Goal: Transaction & Acquisition: Purchase product/service

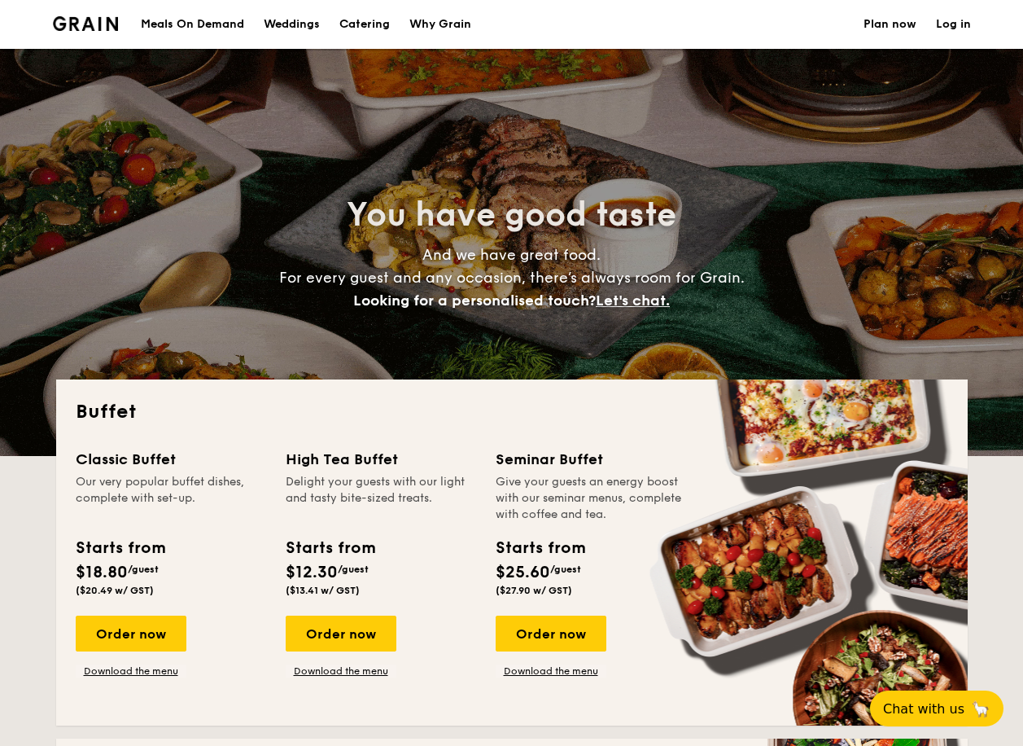
select select
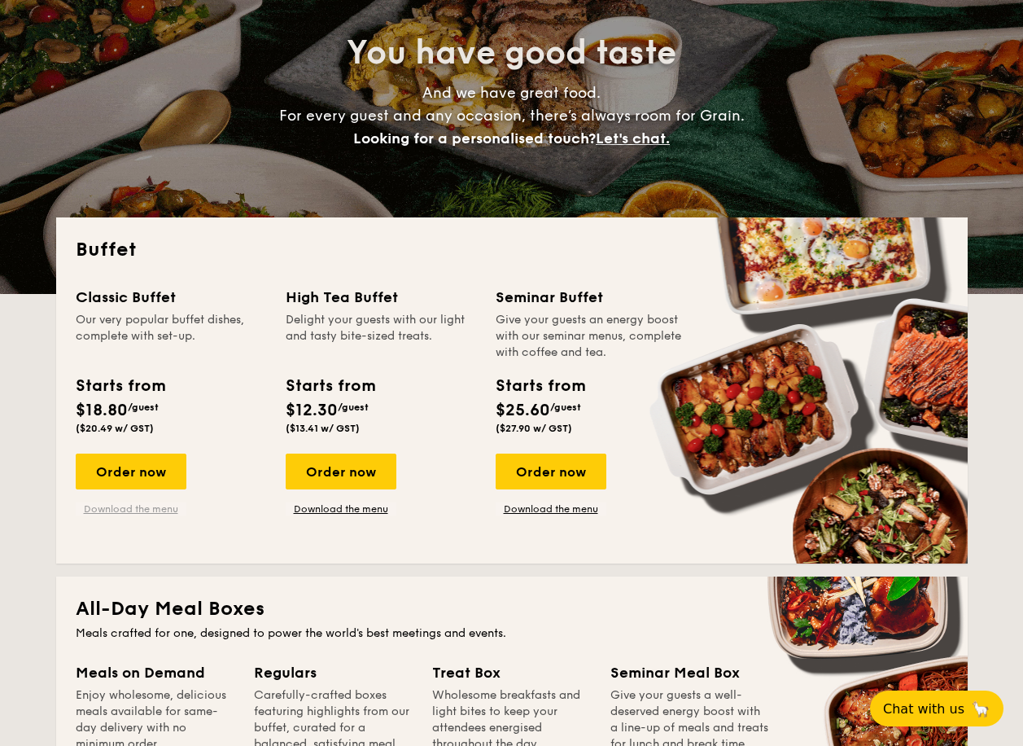
scroll to position [163, 0]
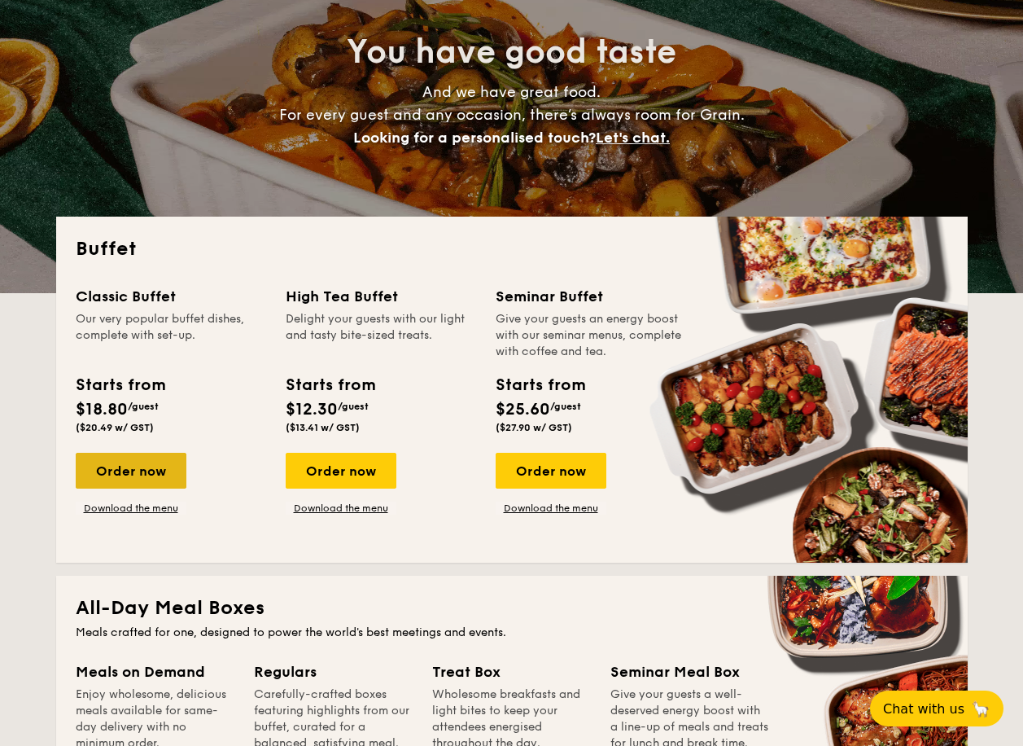
click at [122, 459] on div "Order now" at bounding box center [131, 471] width 111 height 36
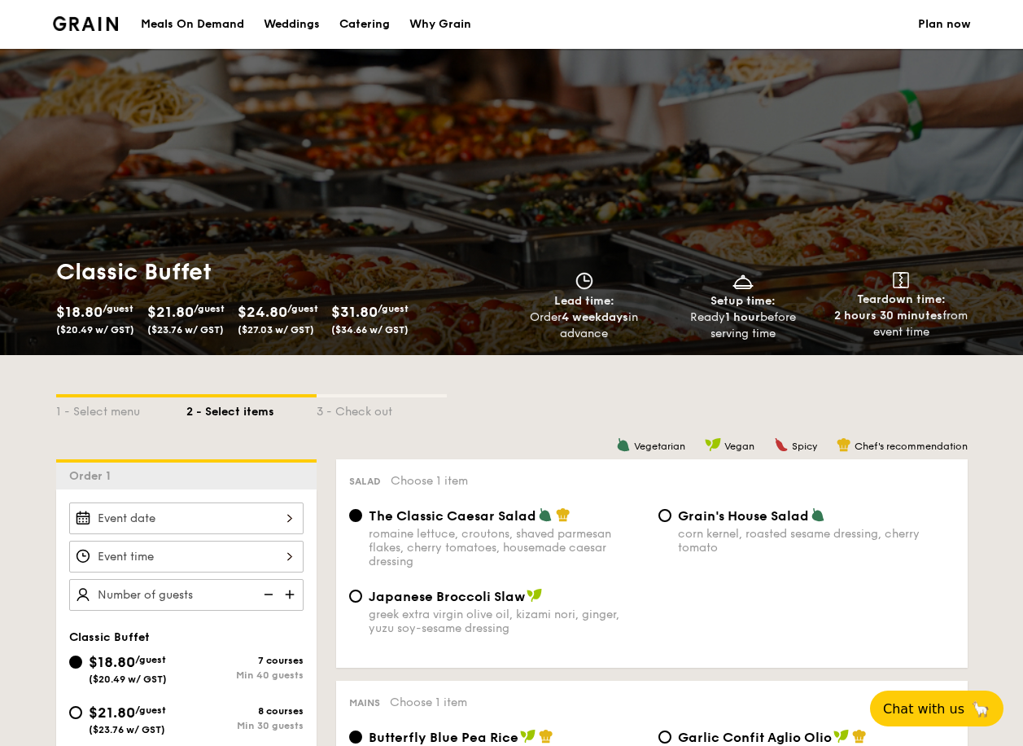
click at [268, 518] on div at bounding box center [186, 518] width 234 height 32
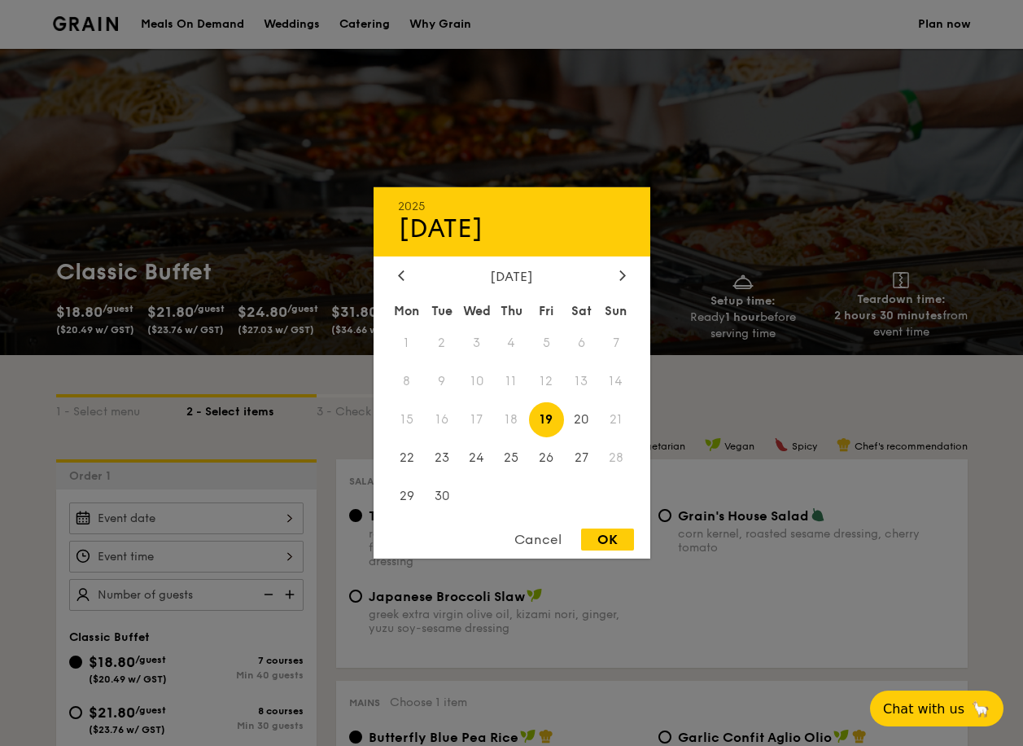
click at [637, 533] on div "Cancel OK" at bounding box center [512, 543] width 277 height 30
click at [623, 536] on div "OK" at bounding box center [607, 539] width 53 height 22
type input "[DATE]"
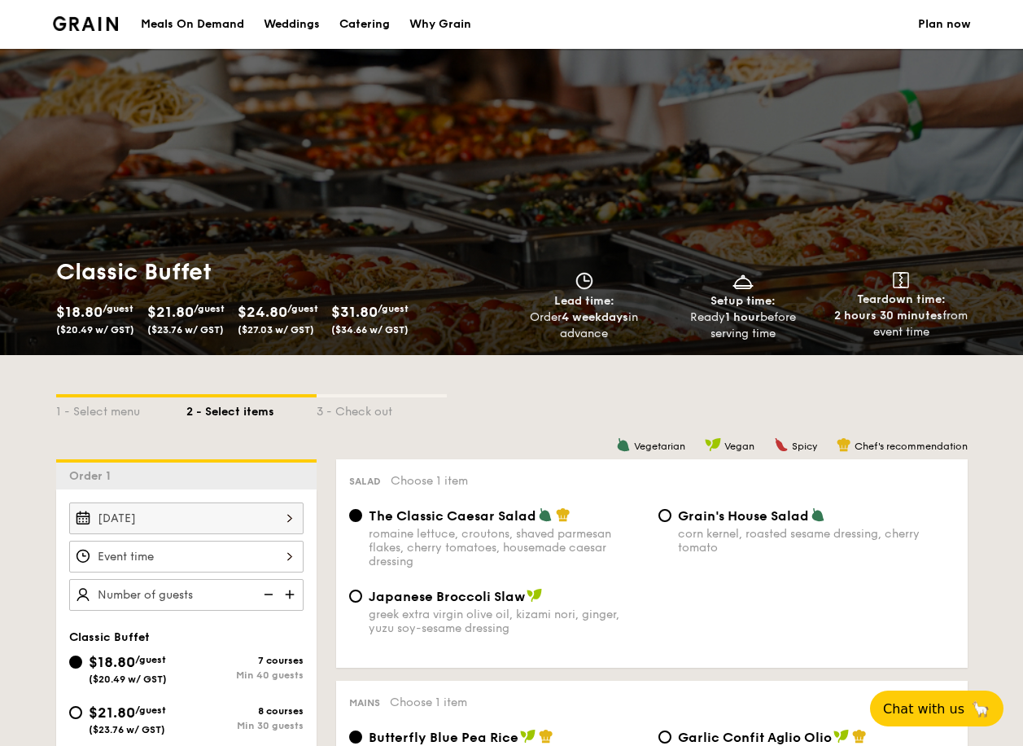
click at [263, 558] on div at bounding box center [186, 556] width 234 height 32
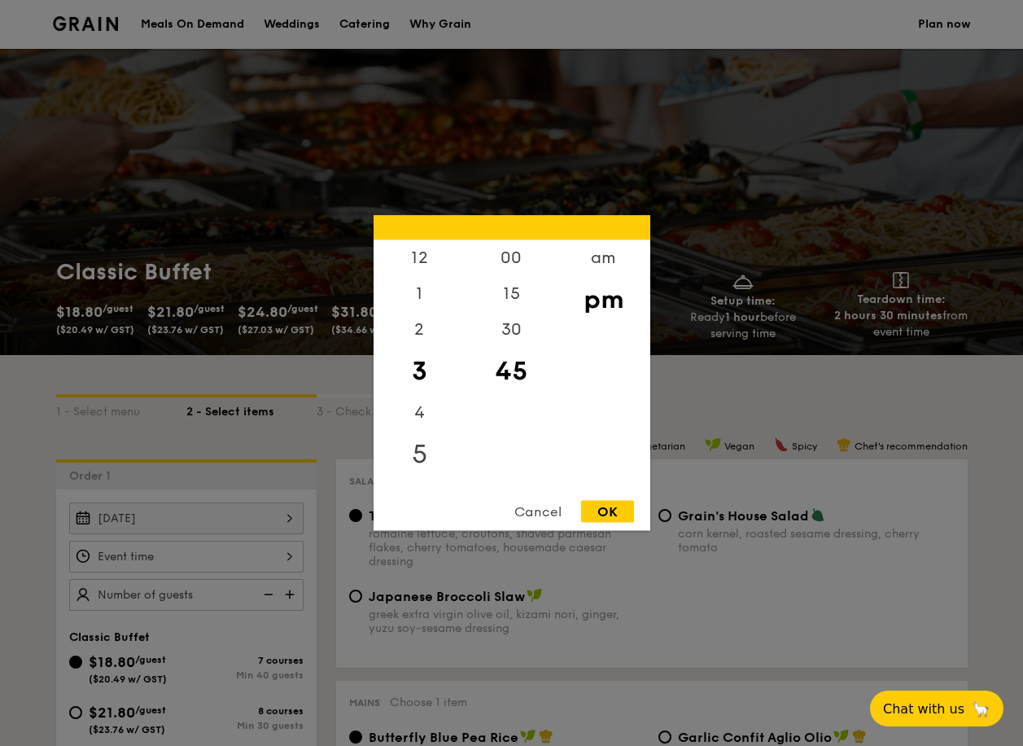
click at [418, 461] on div "5" at bounding box center [420, 454] width 92 height 47
click at [519, 261] on div "00" at bounding box center [512, 263] width 92 height 47
click at [618, 514] on div "OK" at bounding box center [607, 512] width 53 height 22
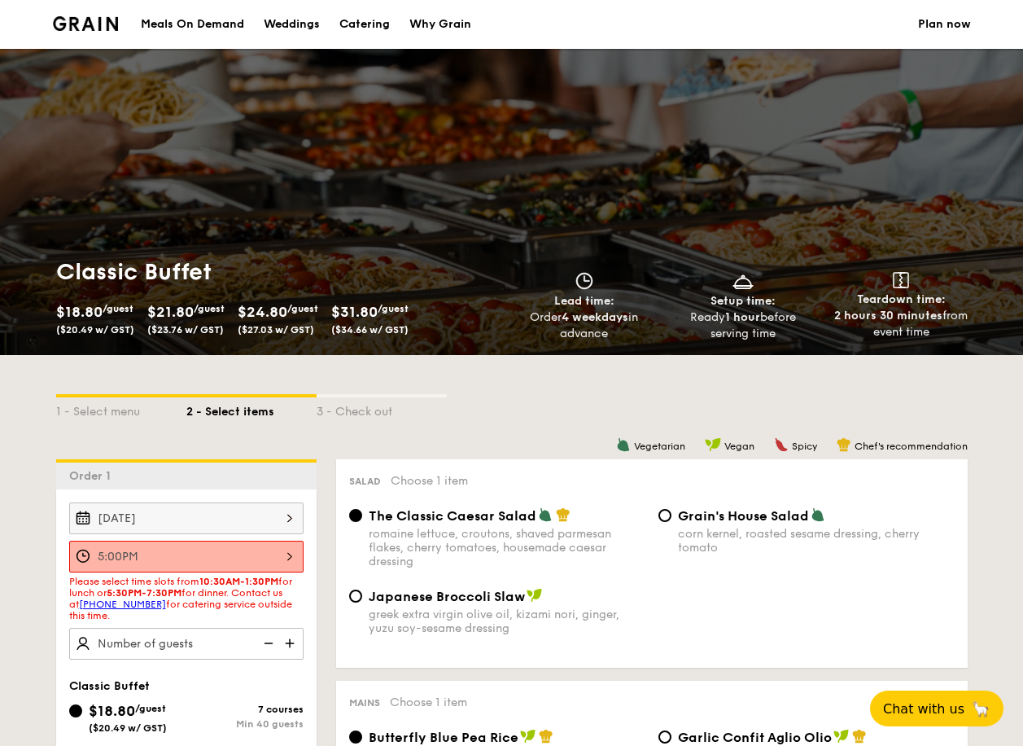
click at [212, 559] on div "5:00PM" at bounding box center [186, 556] width 234 height 32
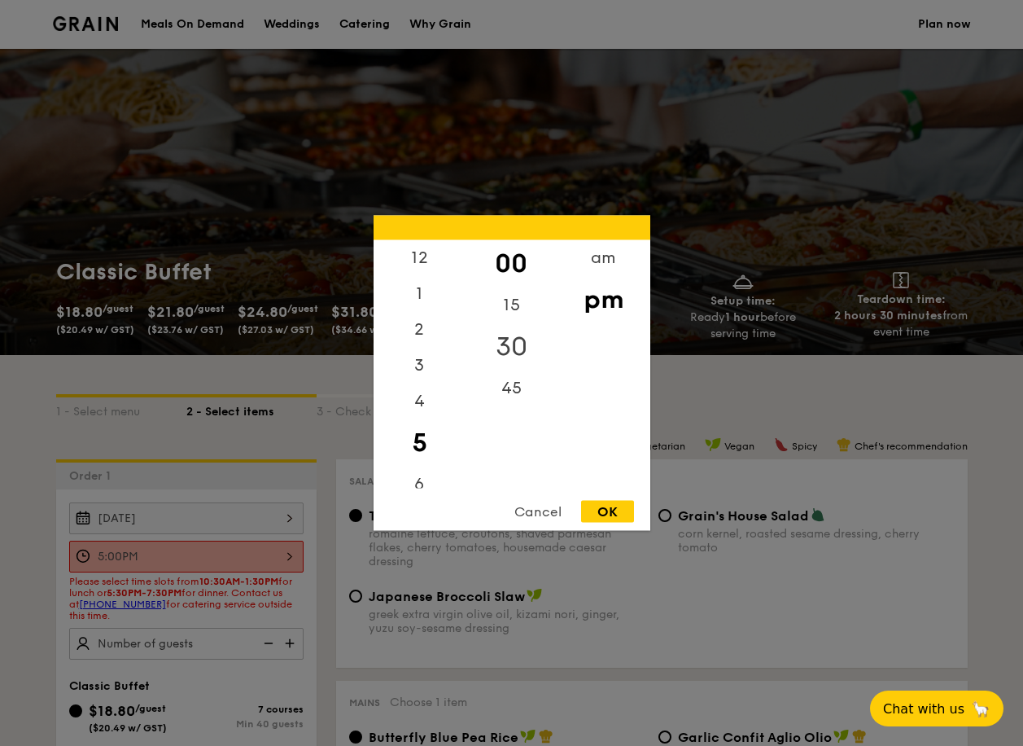
click at [514, 338] on div "30" at bounding box center [512, 346] width 92 height 47
click at [612, 516] on div "OK" at bounding box center [607, 512] width 53 height 22
type input "5:30PM"
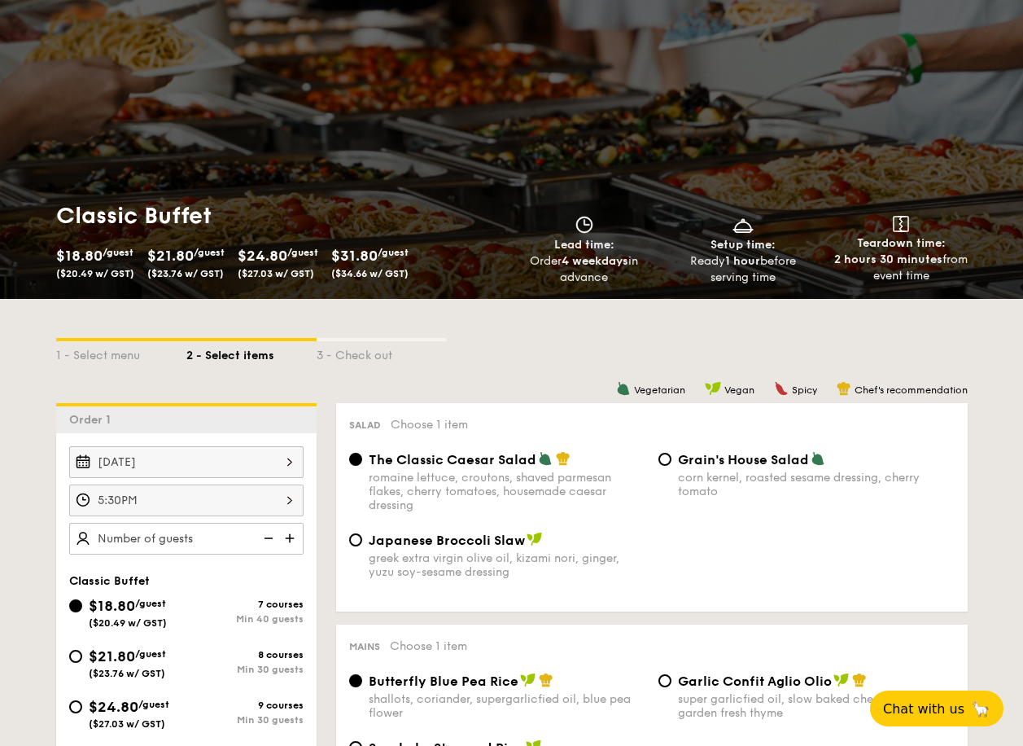
scroll to position [163, 0]
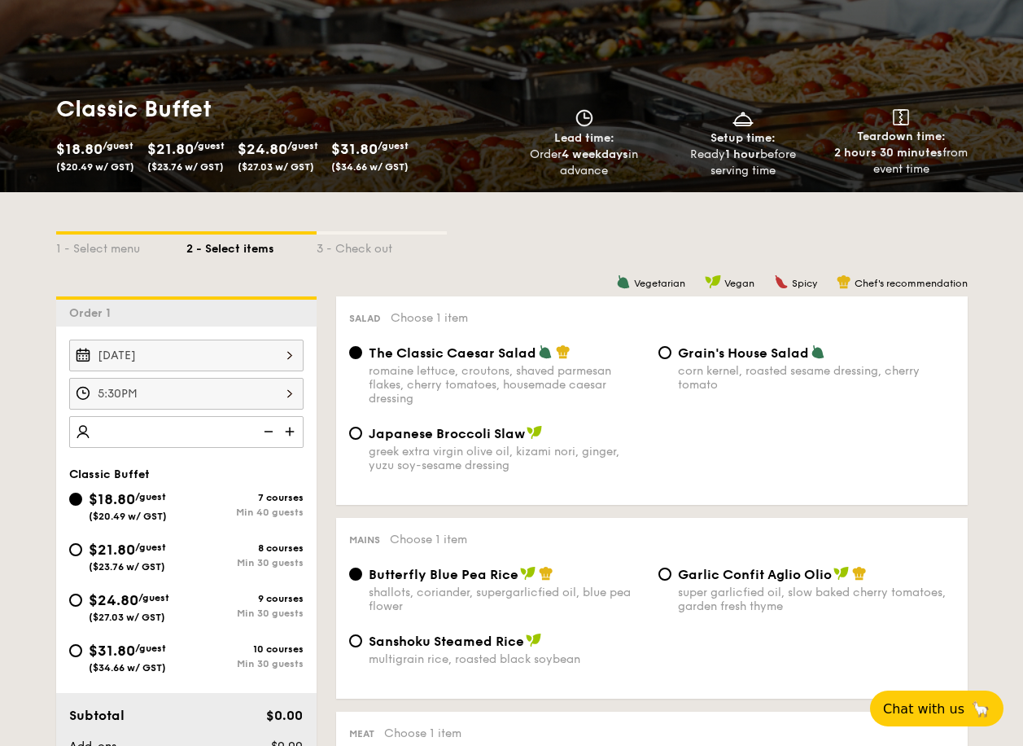
click at [265, 431] on img at bounding box center [267, 431] width 24 height 31
click at [270, 435] on img at bounding box center [267, 431] width 24 height 31
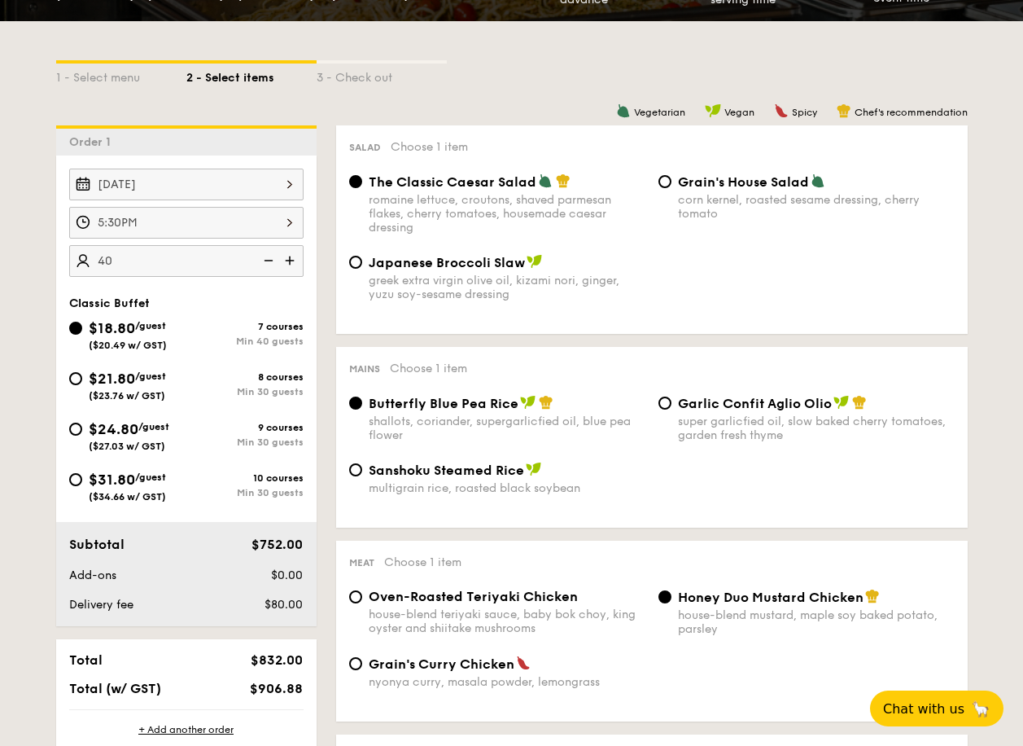
scroll to position [407, 0]
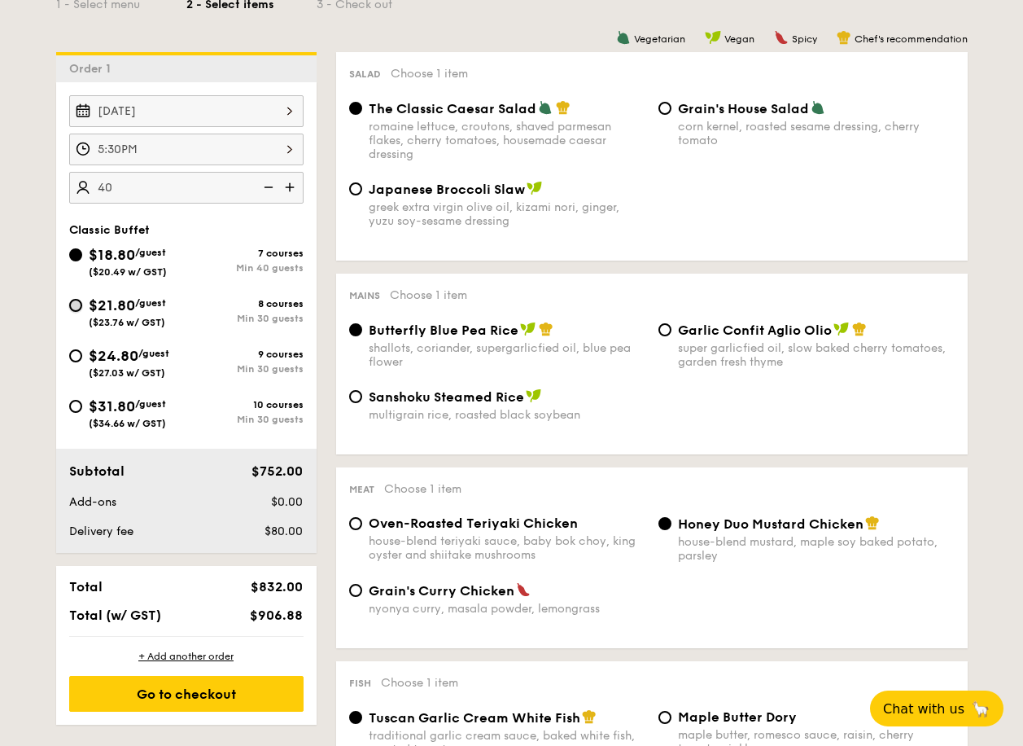
type input "40 guests"
click at [72, 308] on input "$21.80 /guest ($23.76 w/ GST) 8 courses Min 30 guests" at bounding box center [75, 305] width 13 height 13
radio input "true"
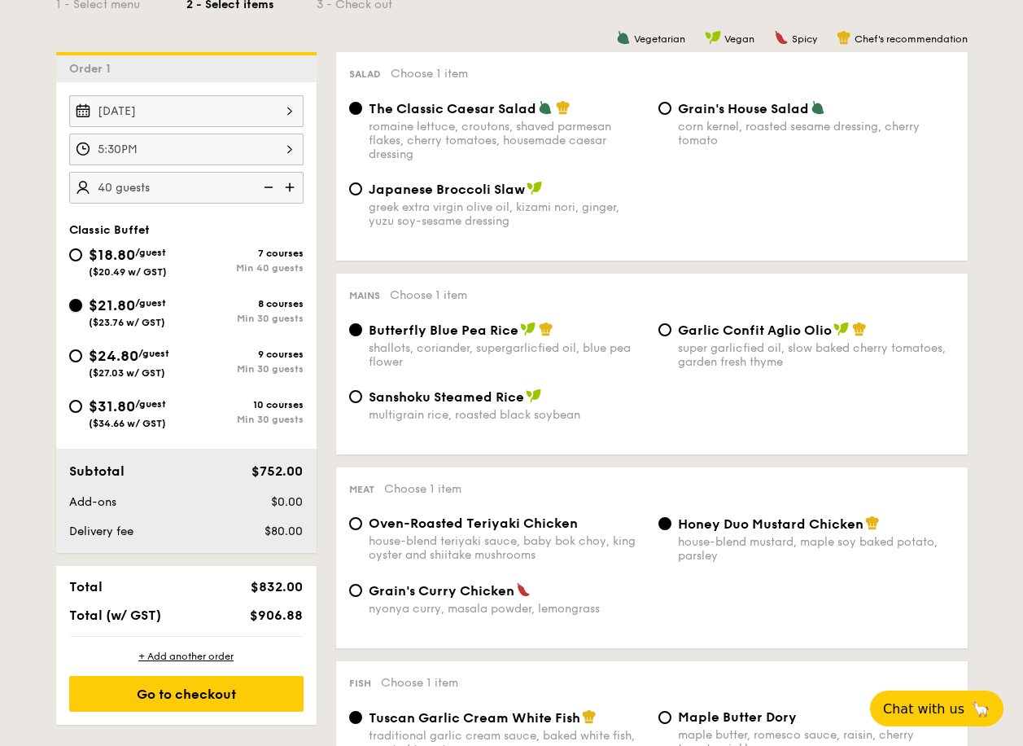
radio input "true"
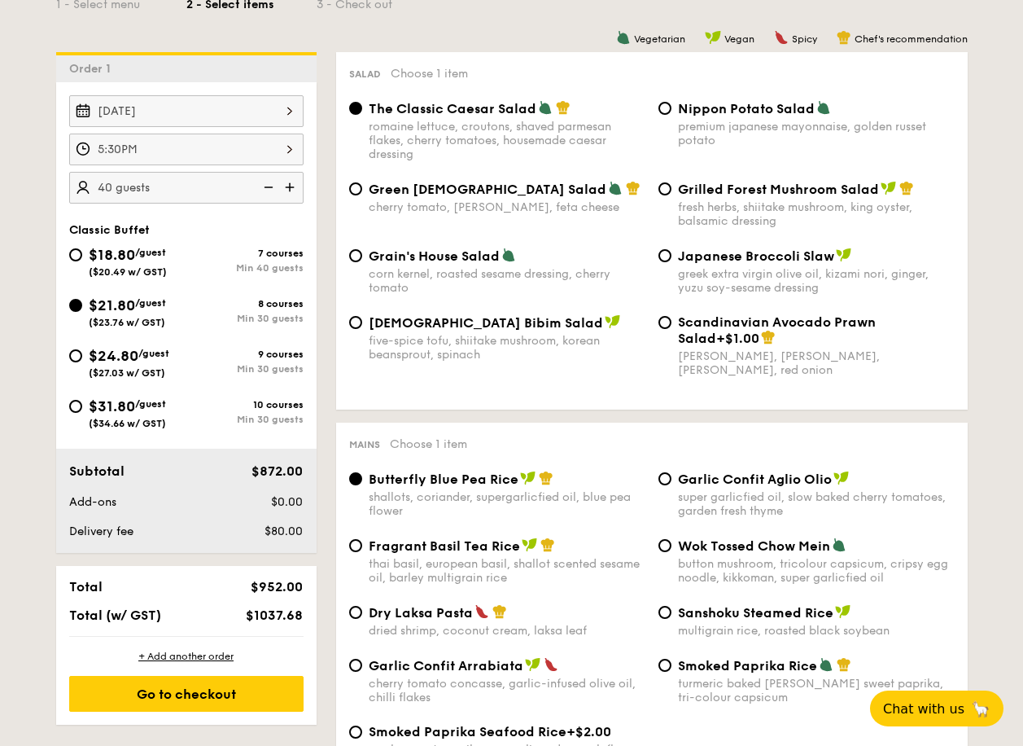
click at [269, 190] on img at bounding box center [267, 187] width 24 height 31
click at [288, 186] on img at bounding box center [291, 187] width 24 height 31
type input "35 guests"
click at [355, 326] on input "Korean Bibim Salad five-spice tofu, shiitake mushroom, korean beansprout, spina…" at bounding box center [355, 322] width 13 height 13
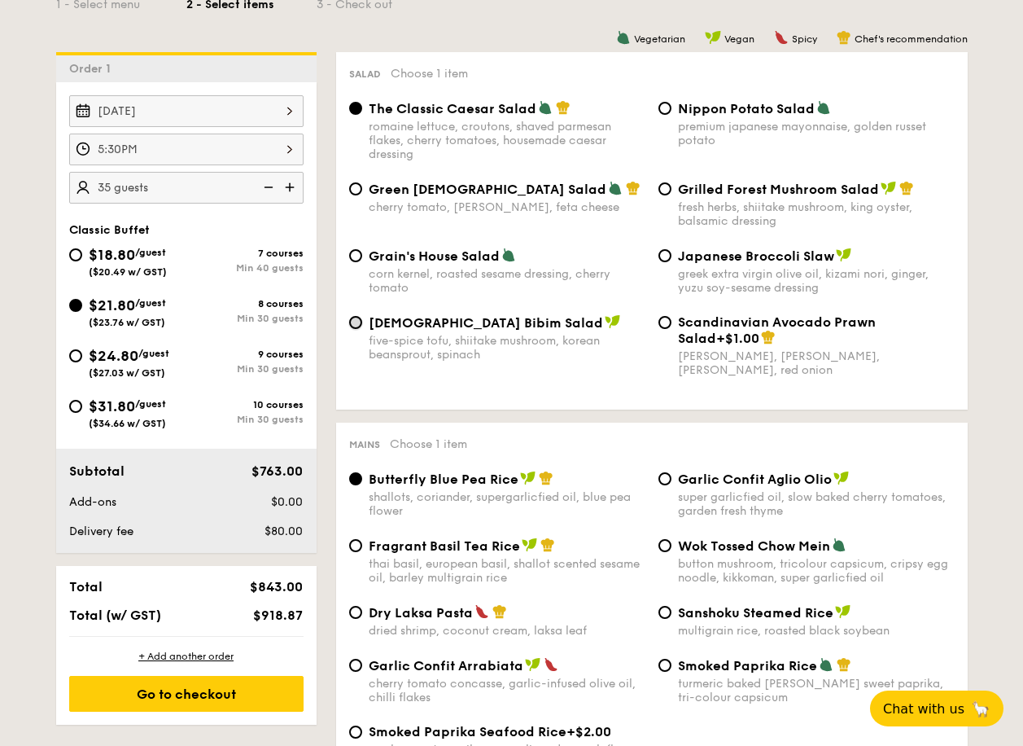
radio input "true"
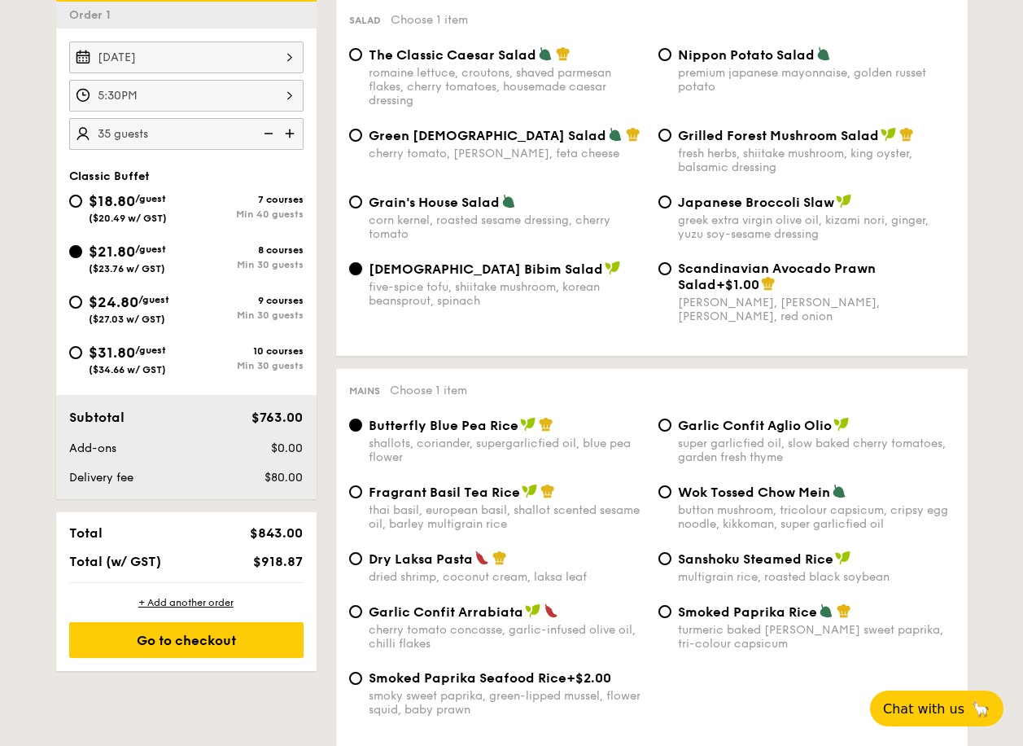
scroll to position [488, 0]
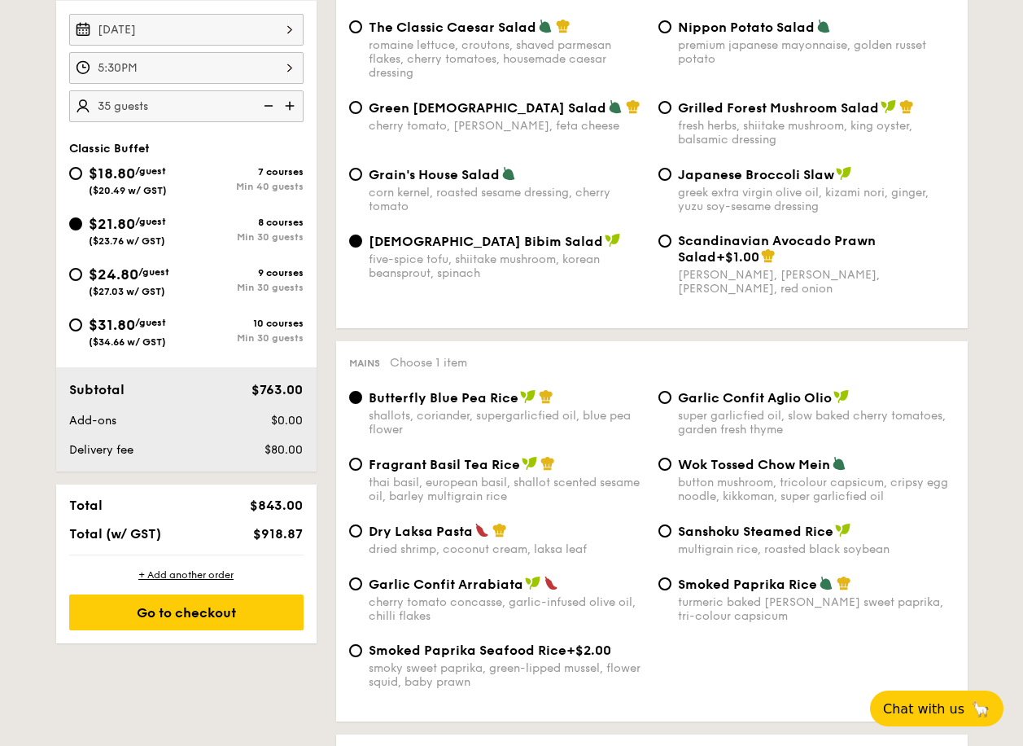
click at [408, 529] on span "Dry Laksa Pasta" at bounding box center [421, 530] width 104 height 15
click at [362, 529] on input "Dry Laksa Pasta dried shrimp, coconut cream, laksa leaf" at bounding box center [355, 530] width 13 height 13
radio input "true"
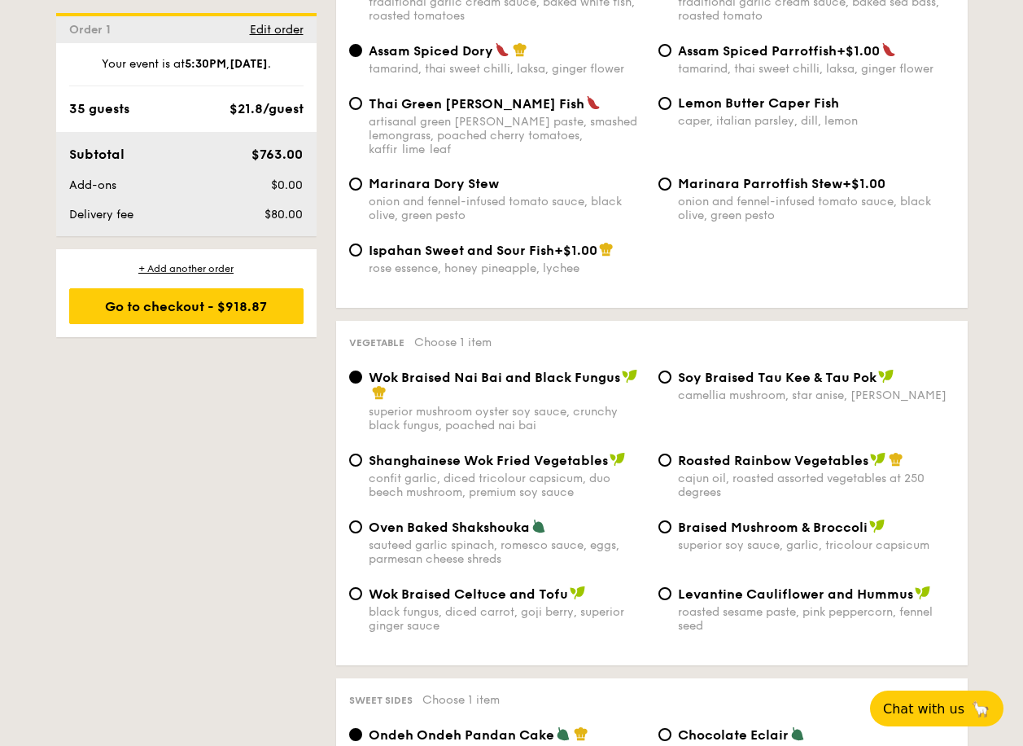
scroll to position [1791, 0]
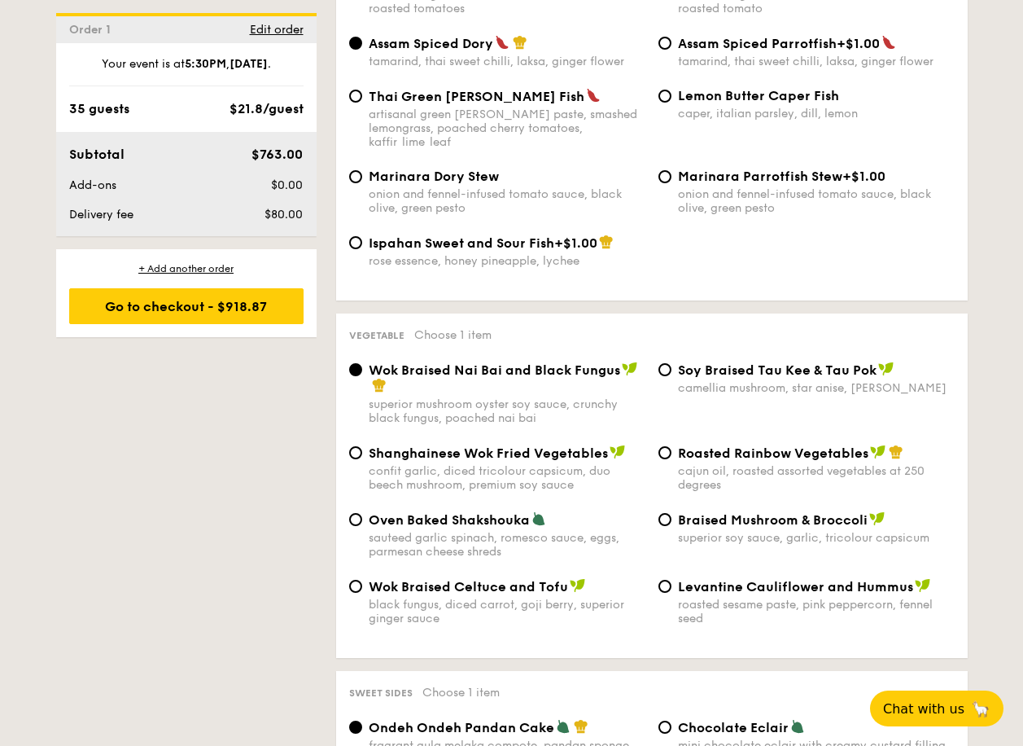
click at [683, 512] on span "Braised Mushroom & Broccoli" at bounding box center [773, 519] width 190 height 15
click at [672, 513] on input "Braised Mushroom & Broccoli superior soy sauce, garlic, tricolour capsicum" at bounding box center [665, 519] width 13 height 13
radio input "true"
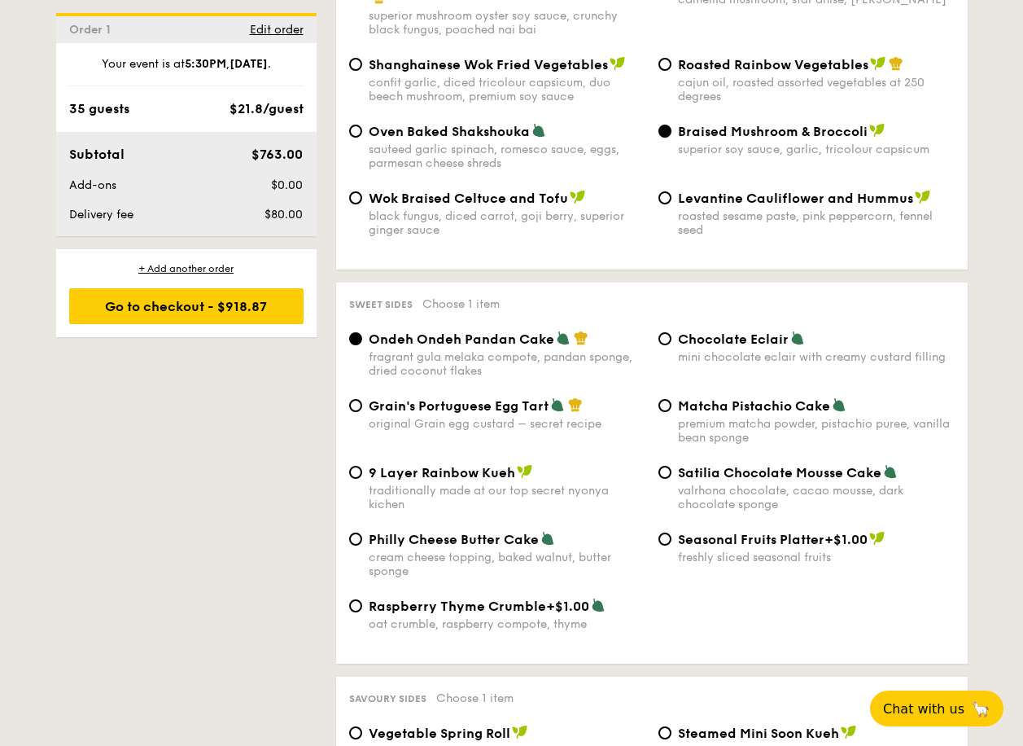
scroll to position [2198, 0]
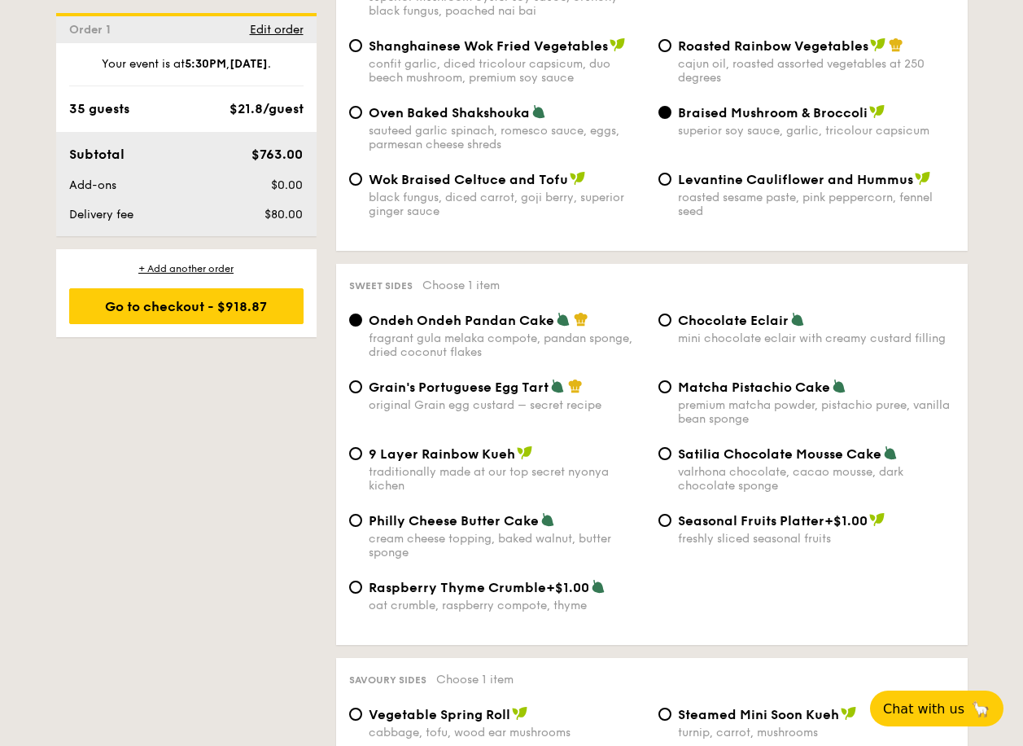
click at [771, 379] on span "Matcha Pistachio Cake" at bounding box center [754, 386] width 152 height 15
click at [672, 380] on input "Matcha Pistachio Cake premium matcha powder, pistachio puree, vanilla bean spon…" at bounding box center [665, 386] width 13 height 13
radio input "true"
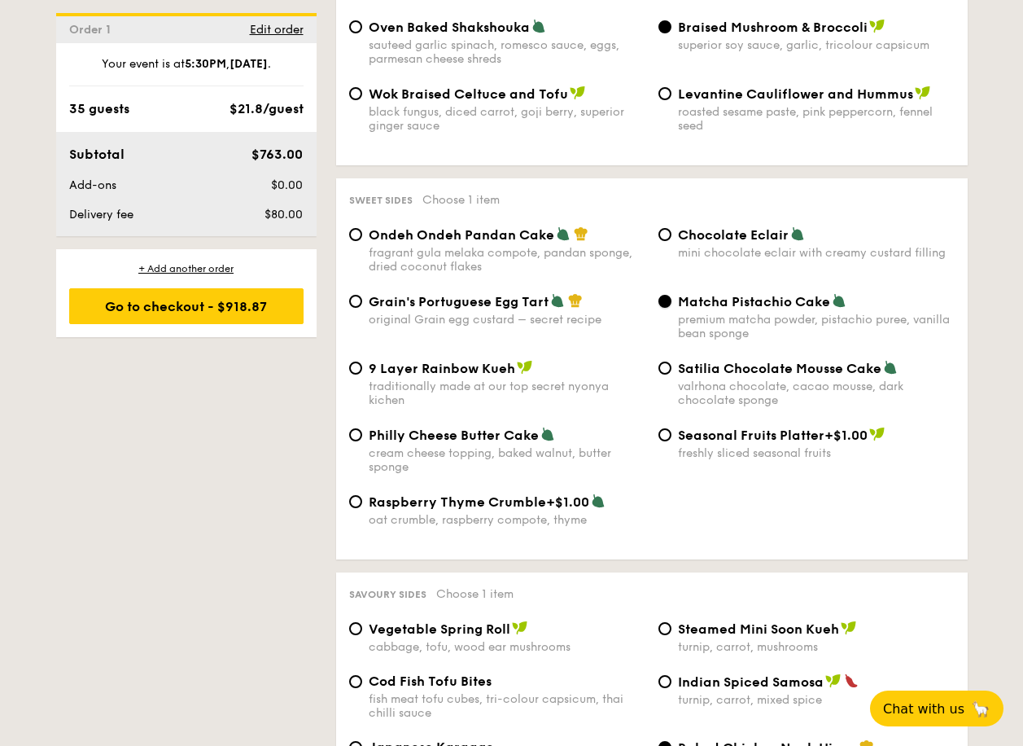
scroll to position [2442, 0]
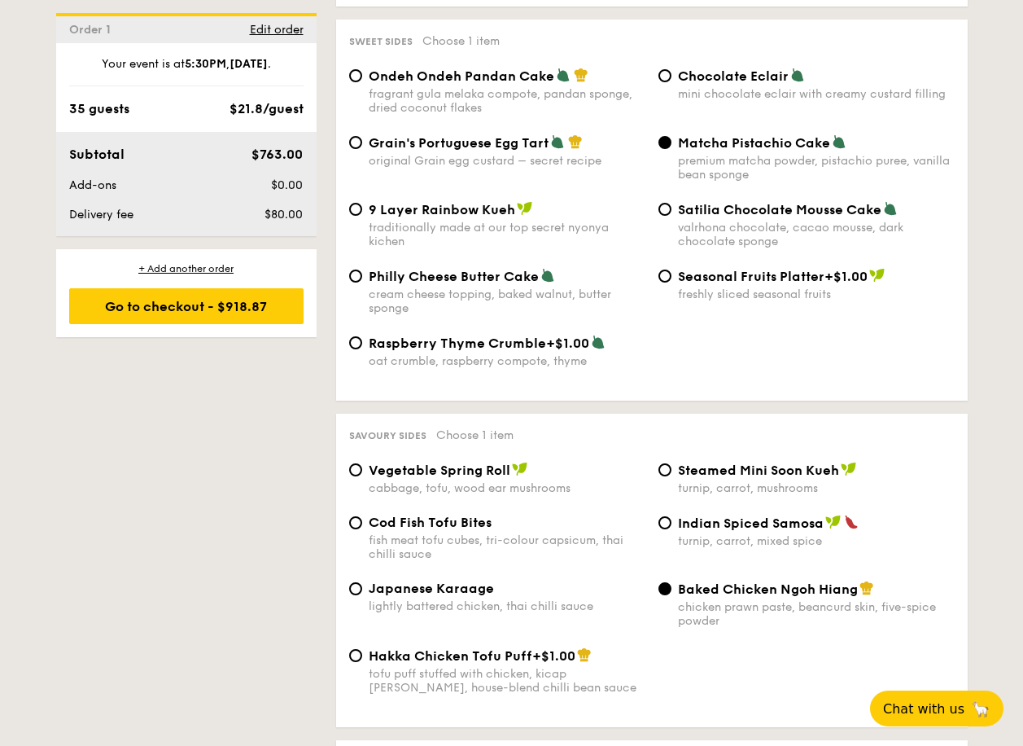
click at [730, 583] on div "Baked Chicken Ngoh Hiang chicken prawn paste, beancurd skin, five-spice powder" at bounding box center [816, 603] width 277 height 47
click at [672, 583] on input "Baked Chicken Ngoh Hiang chicken prawn paste, beancurd skin, five-spice powder" at bounding box center [665, 588] width 13 height 13
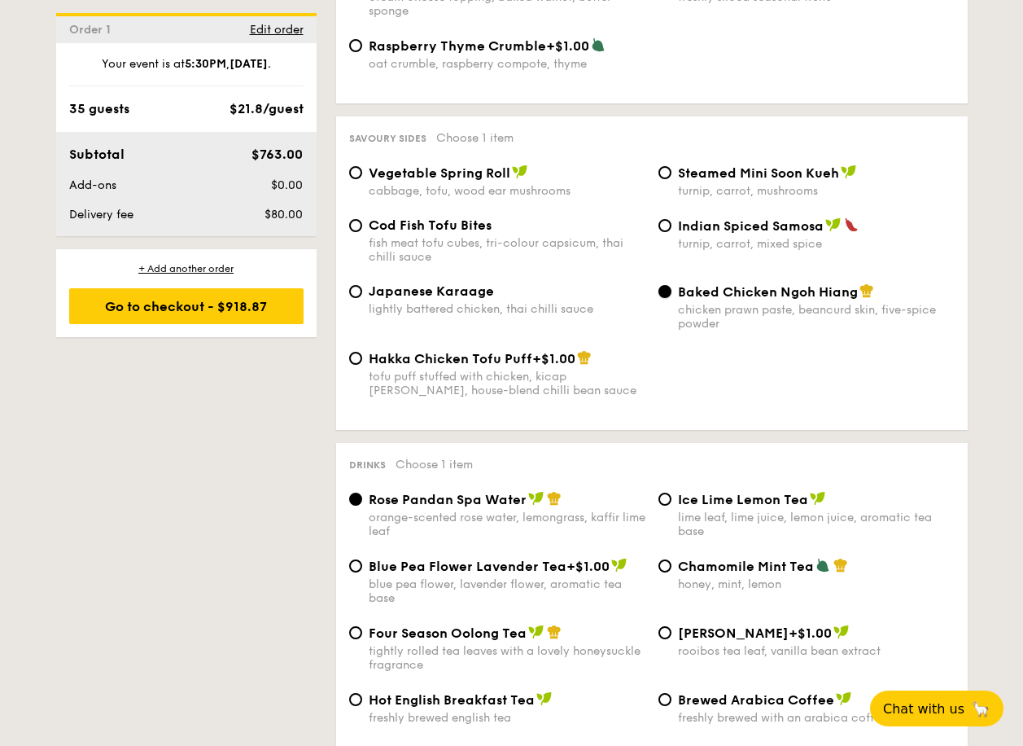
scroll to position [2768, 0]
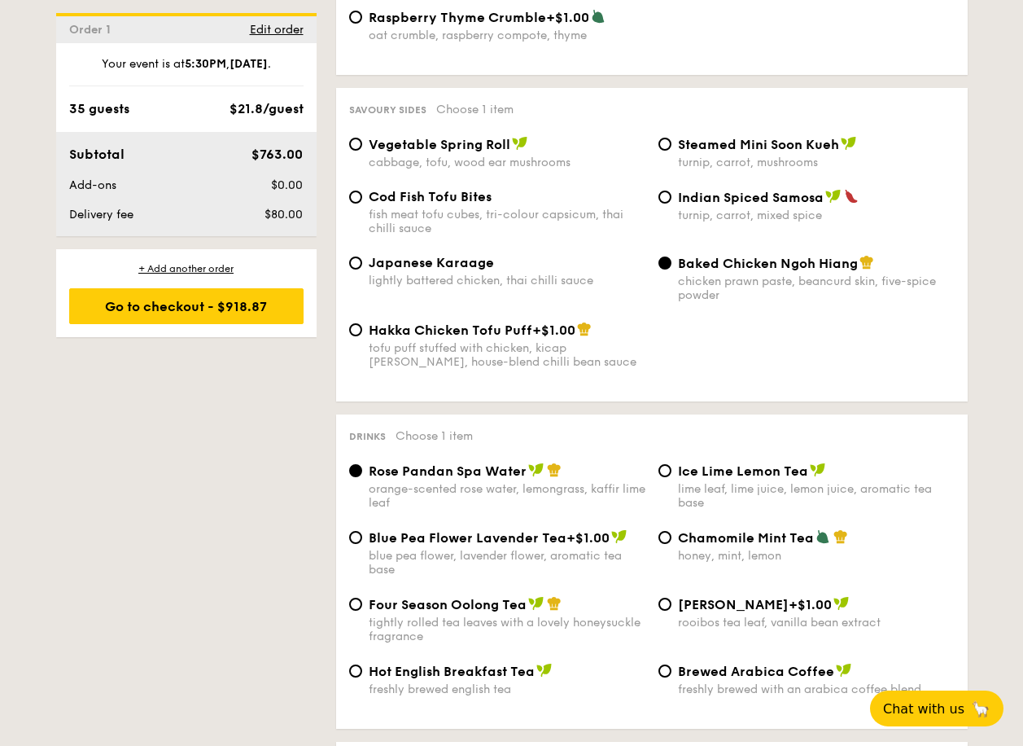
click at [512, 615] on div "tightly rolled tea leaves with a lovely honeysuckle fragrance" at bounding box center [507, 629] width 277 height 28
click at [362, 602] on input "Four Season Oolong Tea tightly rolled tea leaves with a lovely honeysuckle frag…" at bounding box center [355, 603] width 13 height 13
radio input "true"
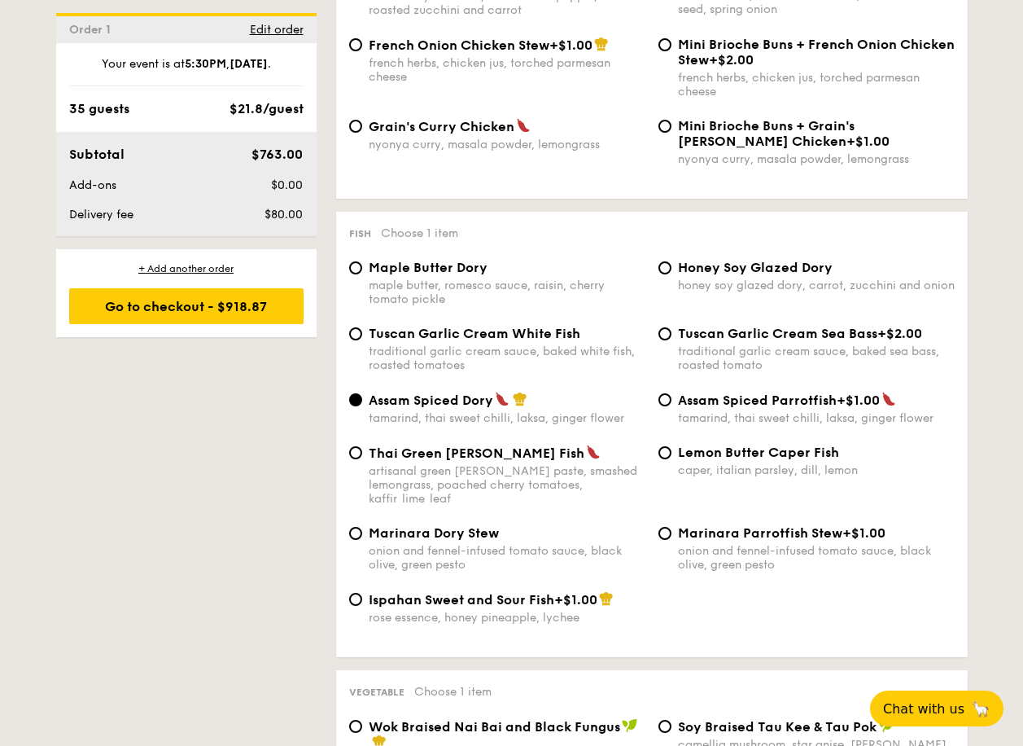
scroll to position [1221, 0]
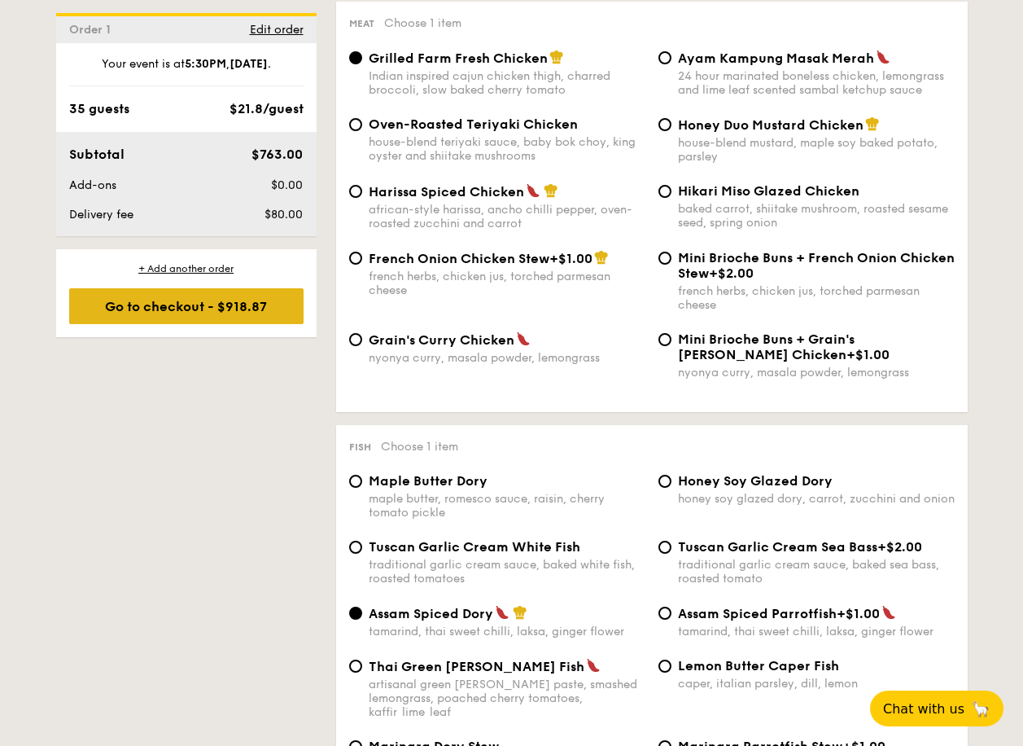
click at [214, 314] on div "Go to checkout - $918.87" at bounding box center [186, 306] width 234 height 36
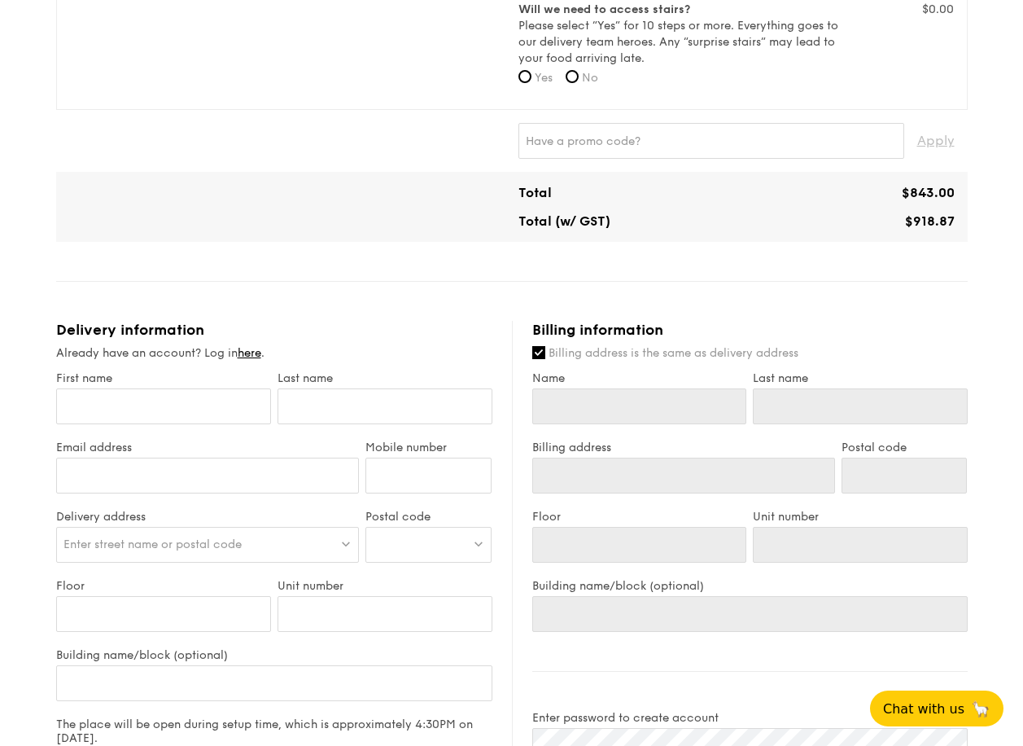
scroll to position [651, 0]
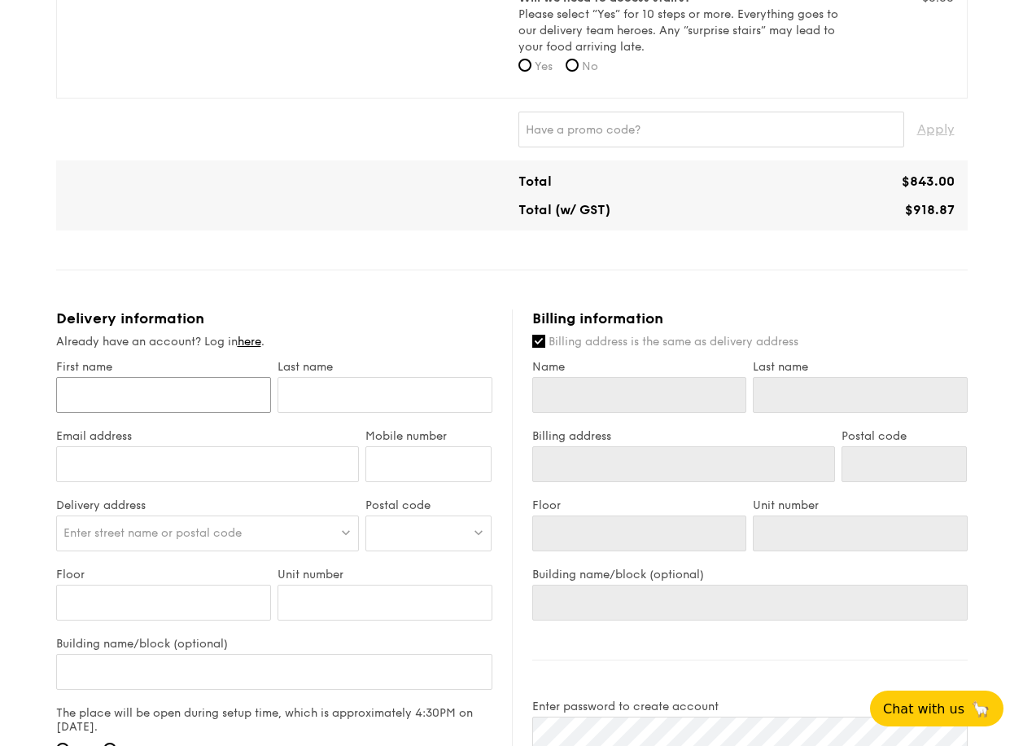
click at [129, 398] on input "First name" at bounding box center [163, 395] width 215 height 36
type input "Jiaxuan"
type input "Lim"
type input "[EMAIL_ADDRESS][DOMAIN_NAME]"
type input "90073992"
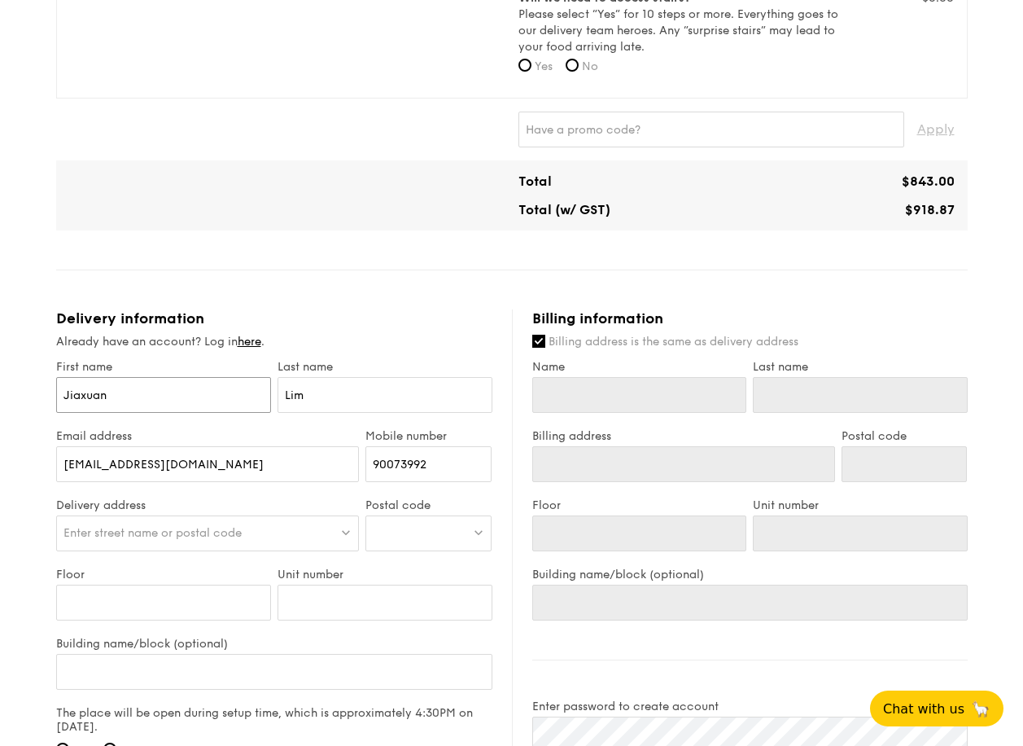
type input "Jiaxuan"
type input "Lim"
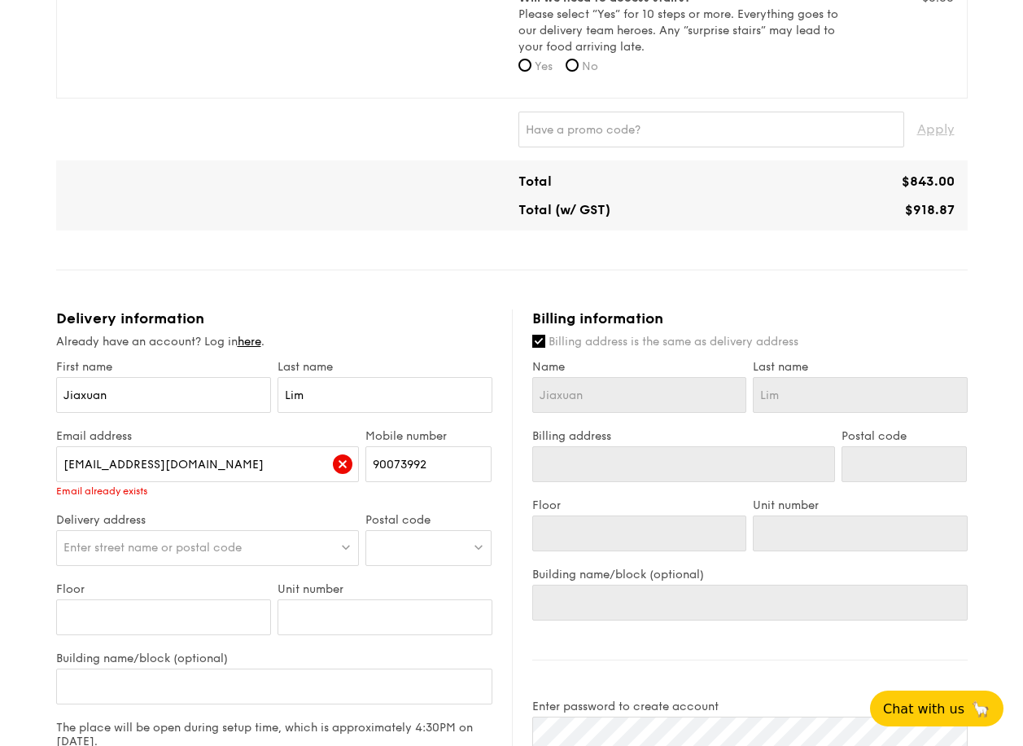
click at [177, 537] on div "Enter street name or postal code" at bounding box center [208, 548] width 304 height 36
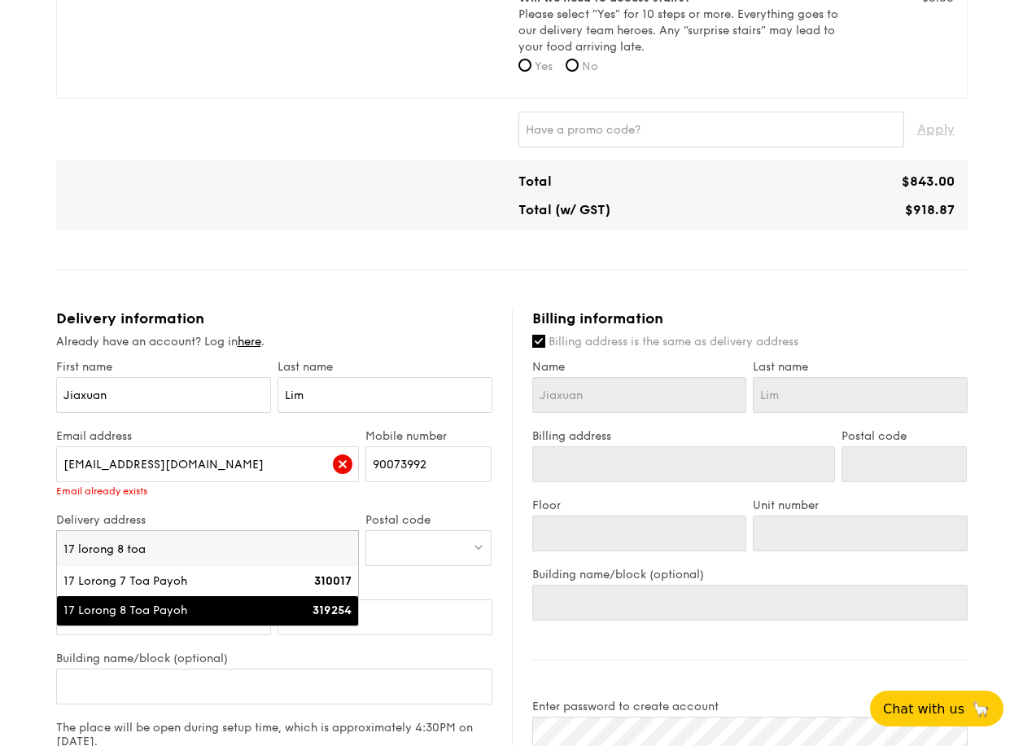
type input "17 lorong 8 toa"
click at [179, 606] on div "17 Lorong 8 Toa Payoh" at bounding box center [171, 610] width 217 height 16
type input "17 Lorong 8 Toa Payoh"
type input "319254"
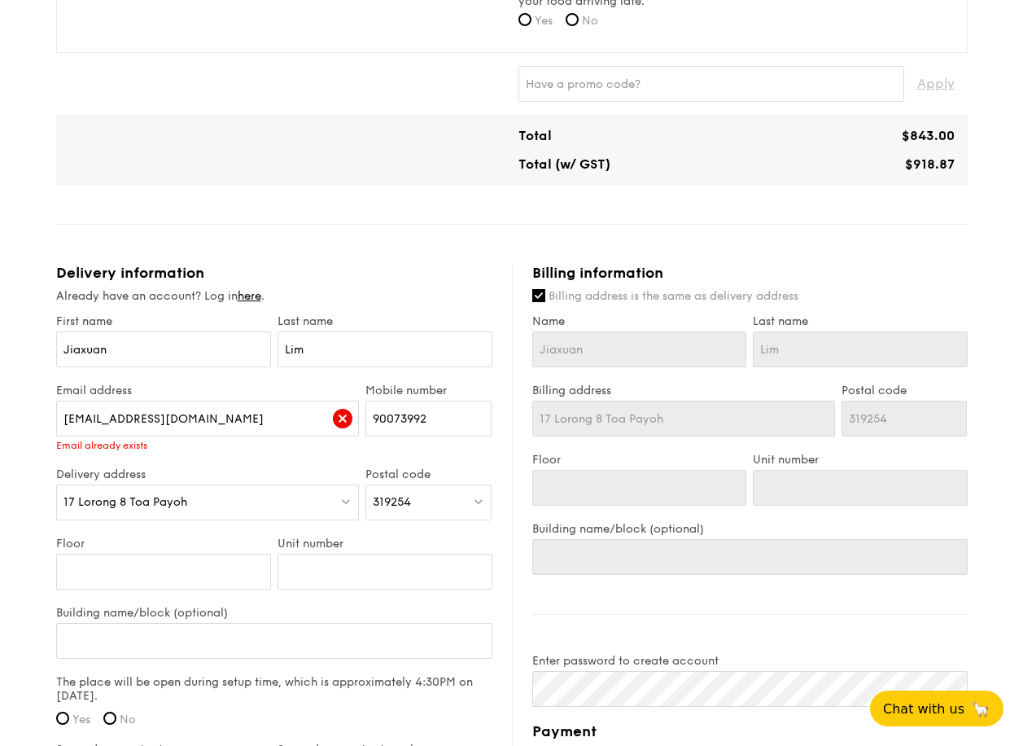
scroll to position [733, 0]
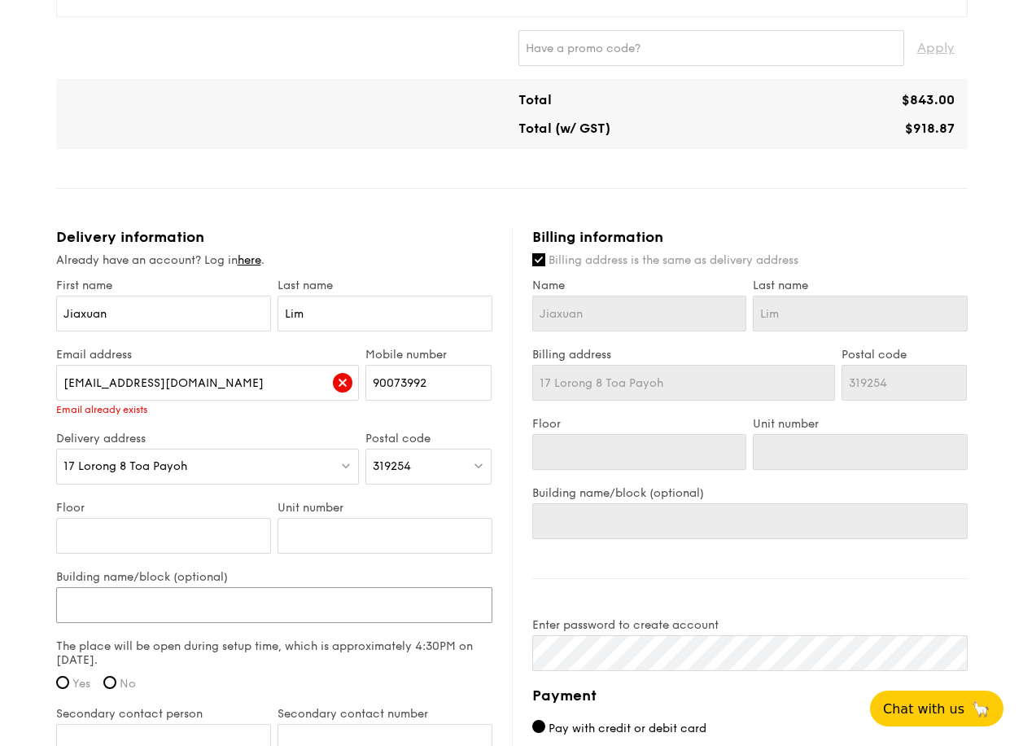
click at [204, 604] on input "Building name/block (optional)" at bounding box center [274, 605] width 436 height 36
type input "T"
type input "Te"
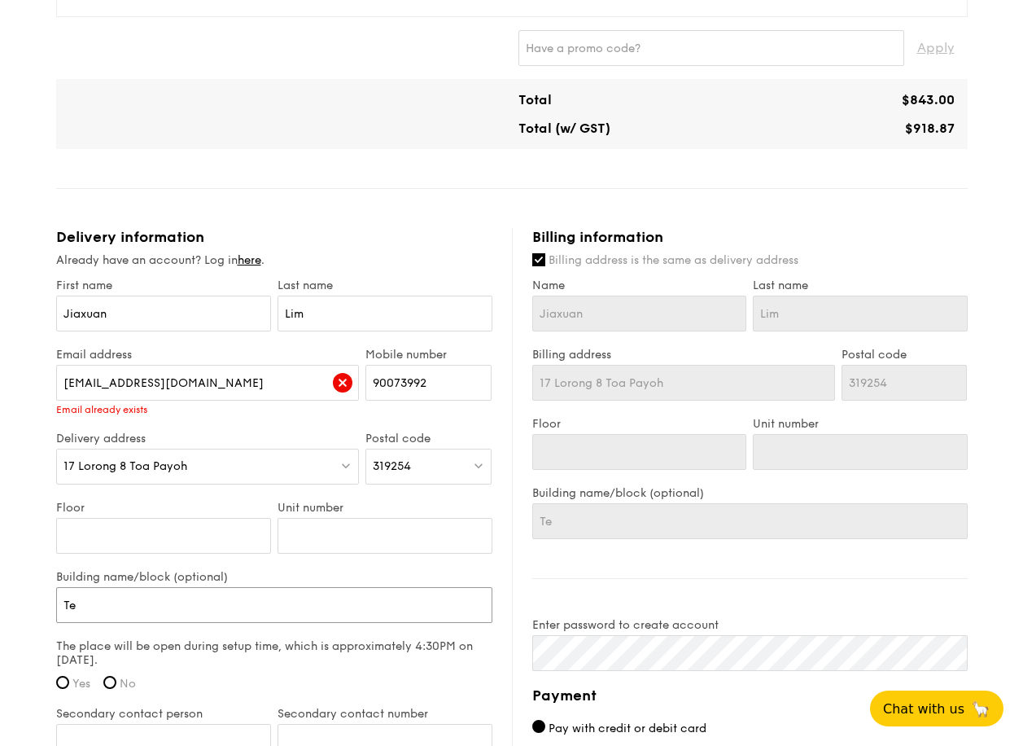
type input "Tea"
type input "Te"
type input "Tes"
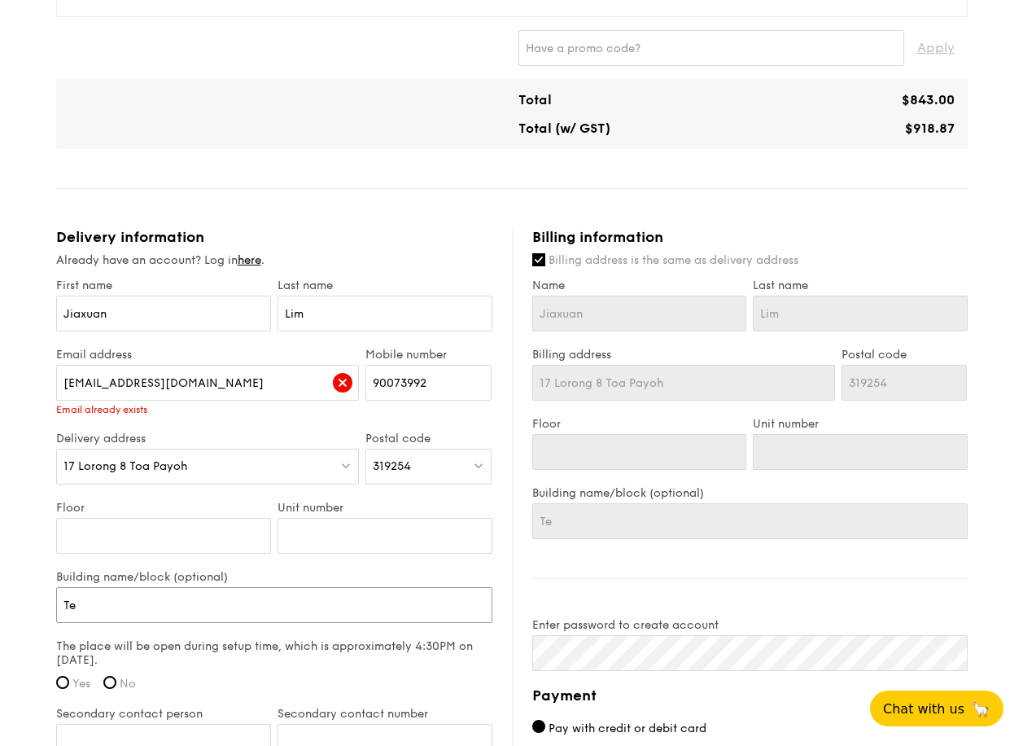
type input "Tes"
type input "Tesl"
type input "Tesla"
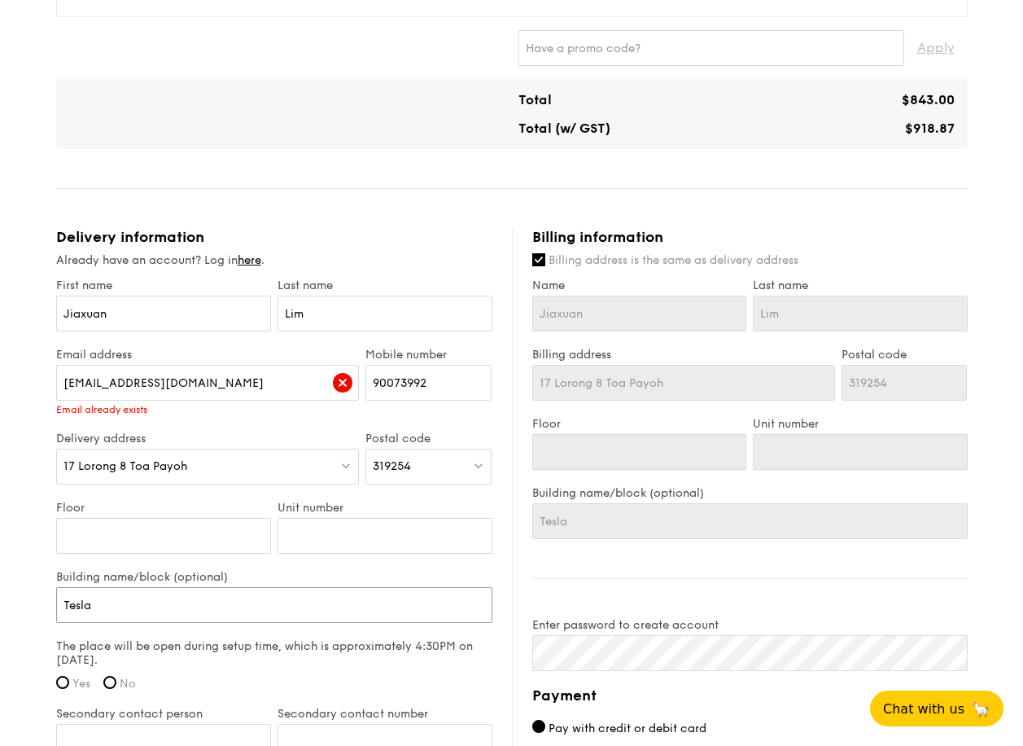
type input "Tesla"
type input "Tesla -"
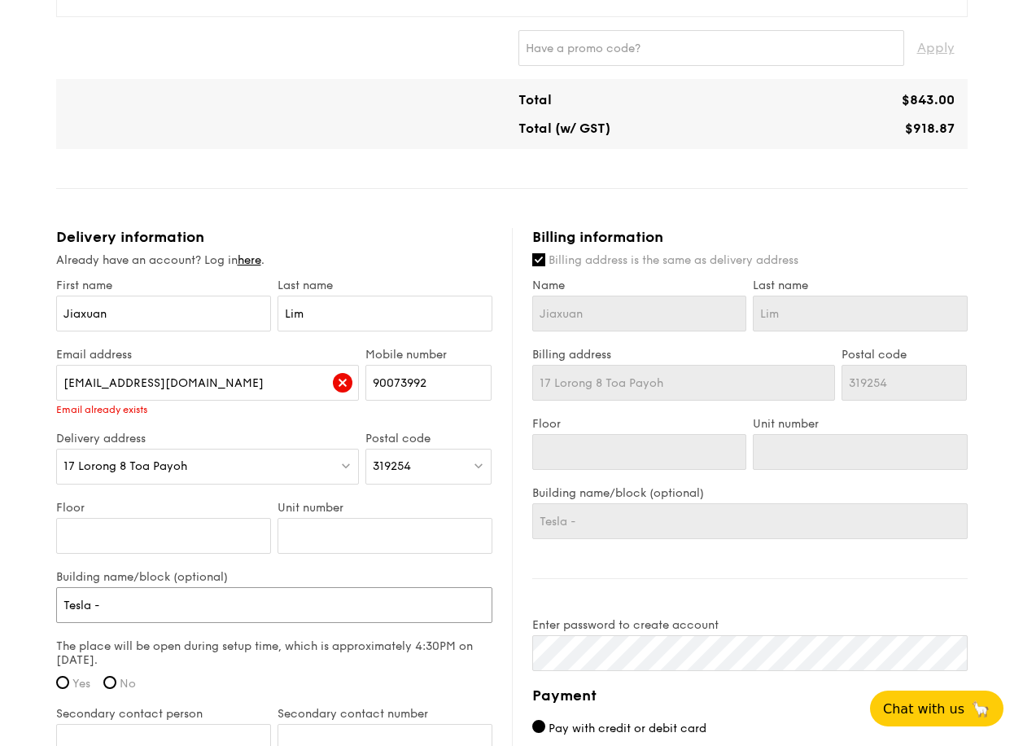
type input "Tesla -"
type input "Tesla - T"
type input "Tesla - To"
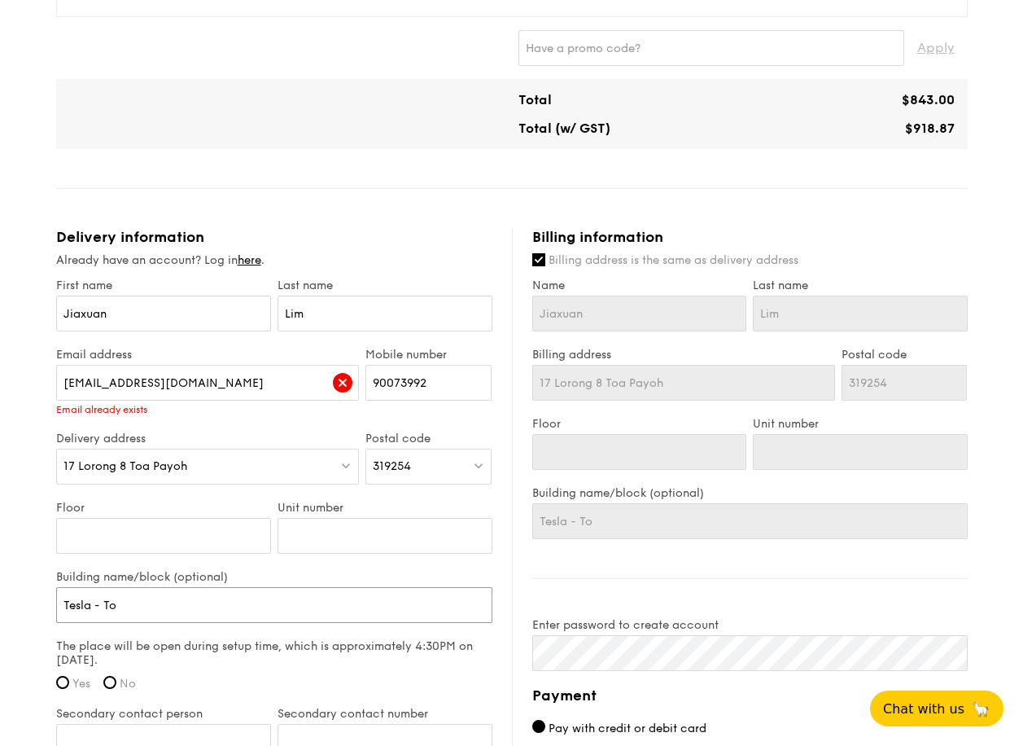
type input "Tesla - Toa"
type input "Tesla - Toa P"
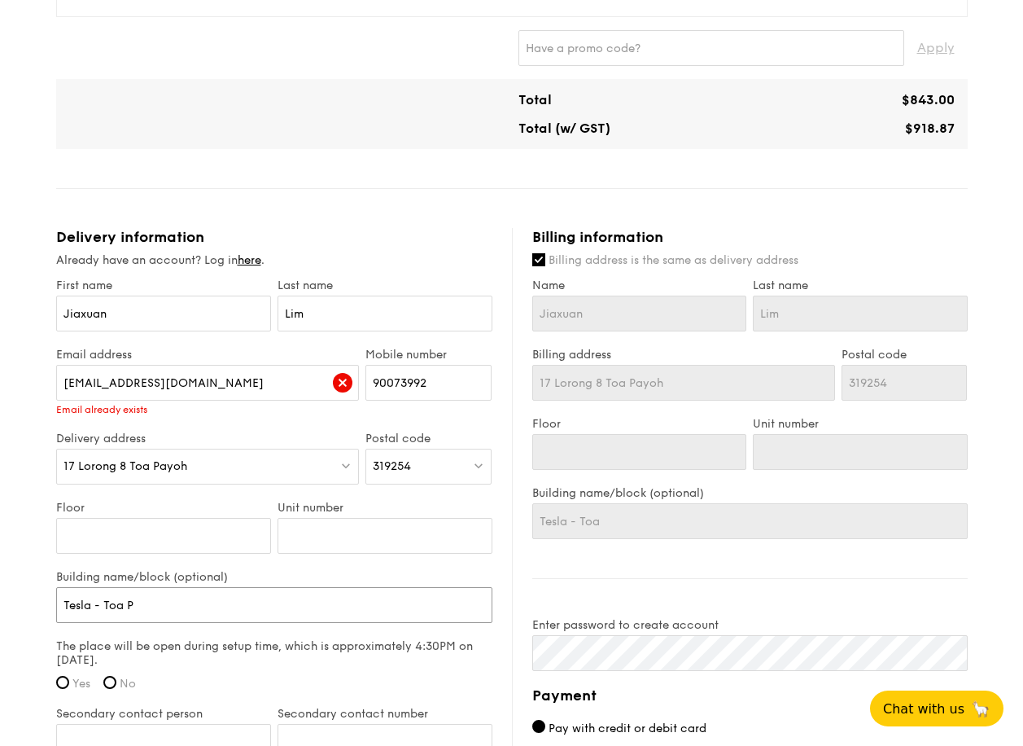
type input "Tesla - Toa P"
type input "Tesla - Toa Pa"
type input "Tesla - Toa Pay"
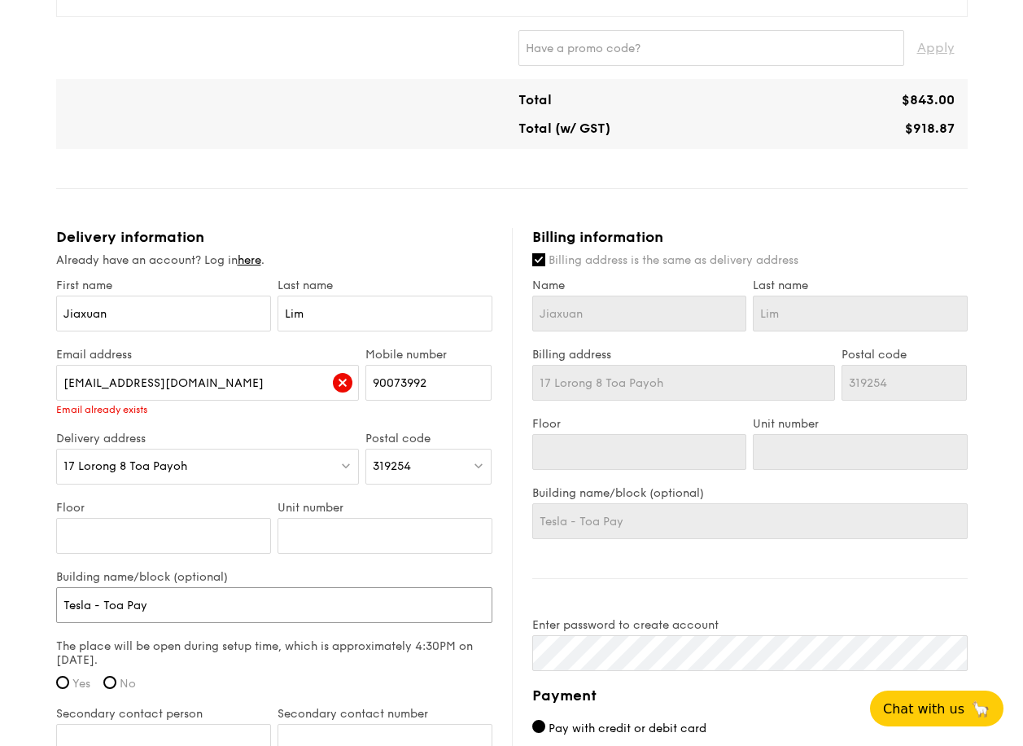
type input "Tesla - Toa Payo"
type input "Tesla - Toa Payoh"
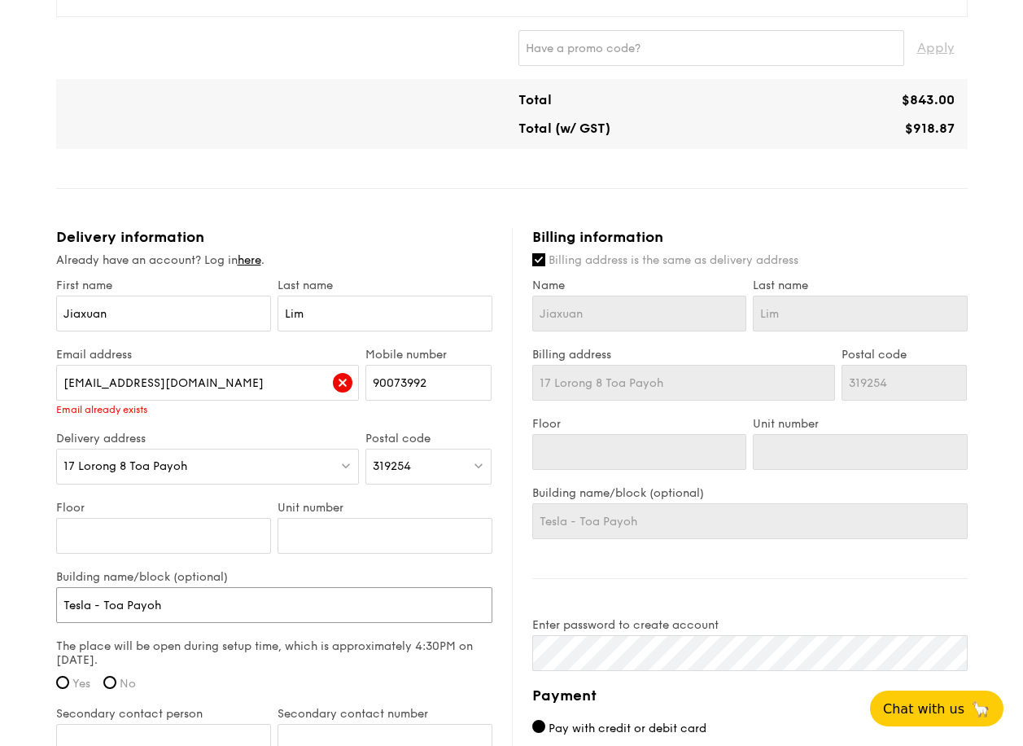
type input "Tesla - Toa Payoh"
type input "Tesla - Toa Payoh E"
type input "Tesla - Toa Payoh Ex"
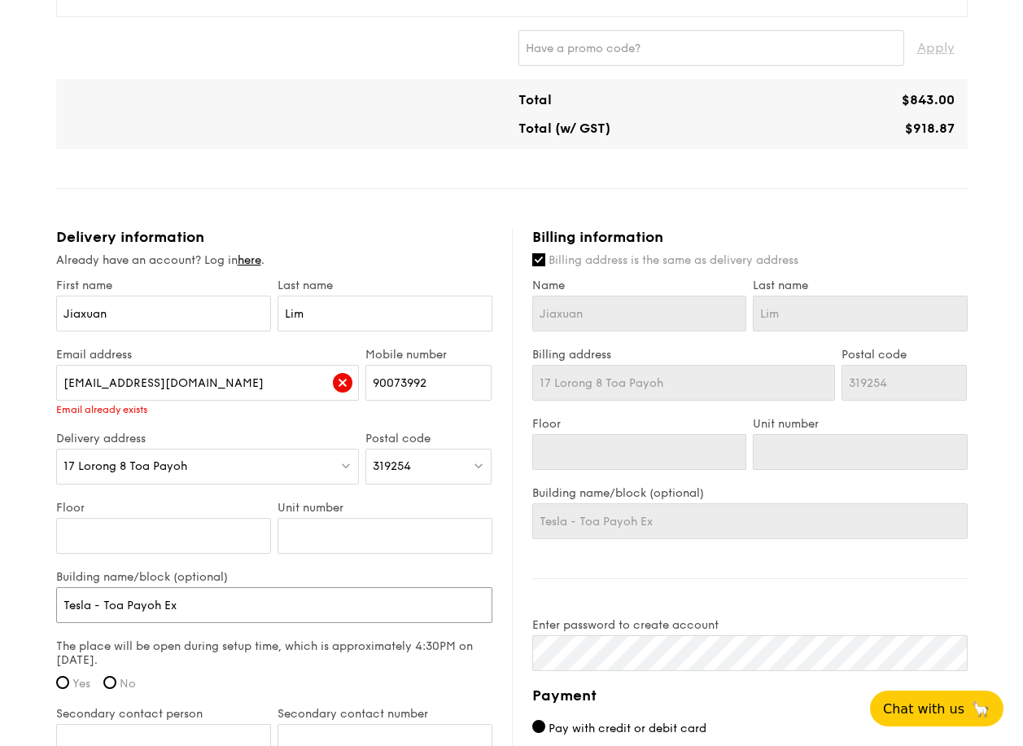
type input "Tesla - Toa Payoh Exp"
type input "Tesla - Toa Payoh Expe"
type input "Tesla - Toa Payoh Exper"
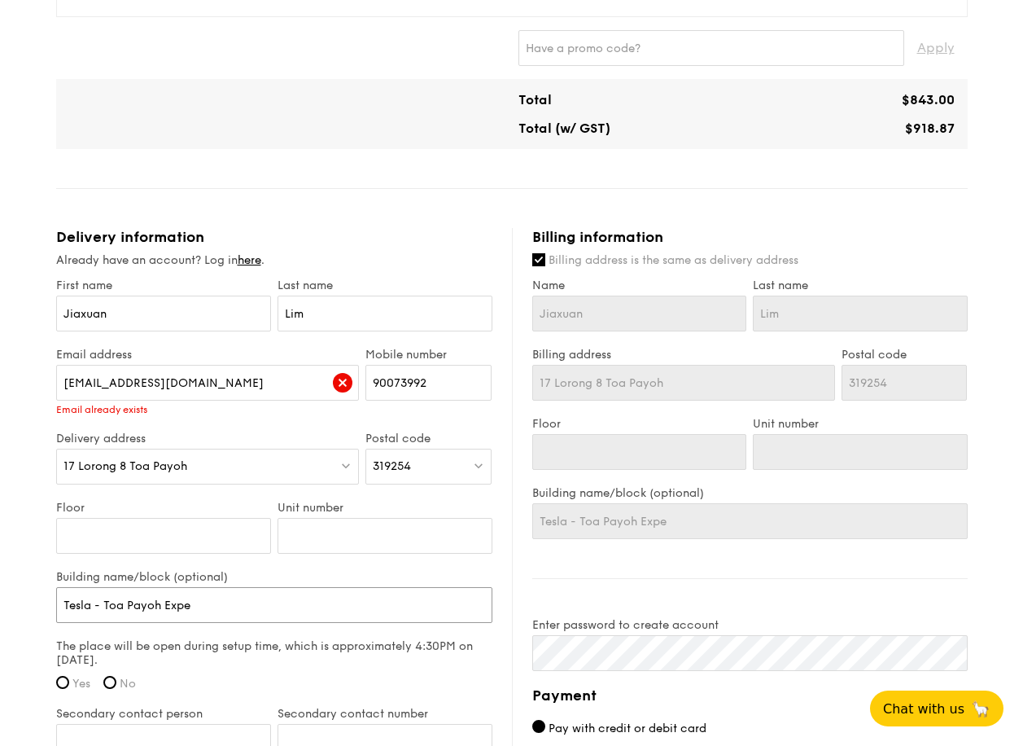
type input "Tesla - Toa Payoh Exper"
type input "Tesla - Toa Payoh Experi"
type input "Tesla - Toa Payoh Experie"
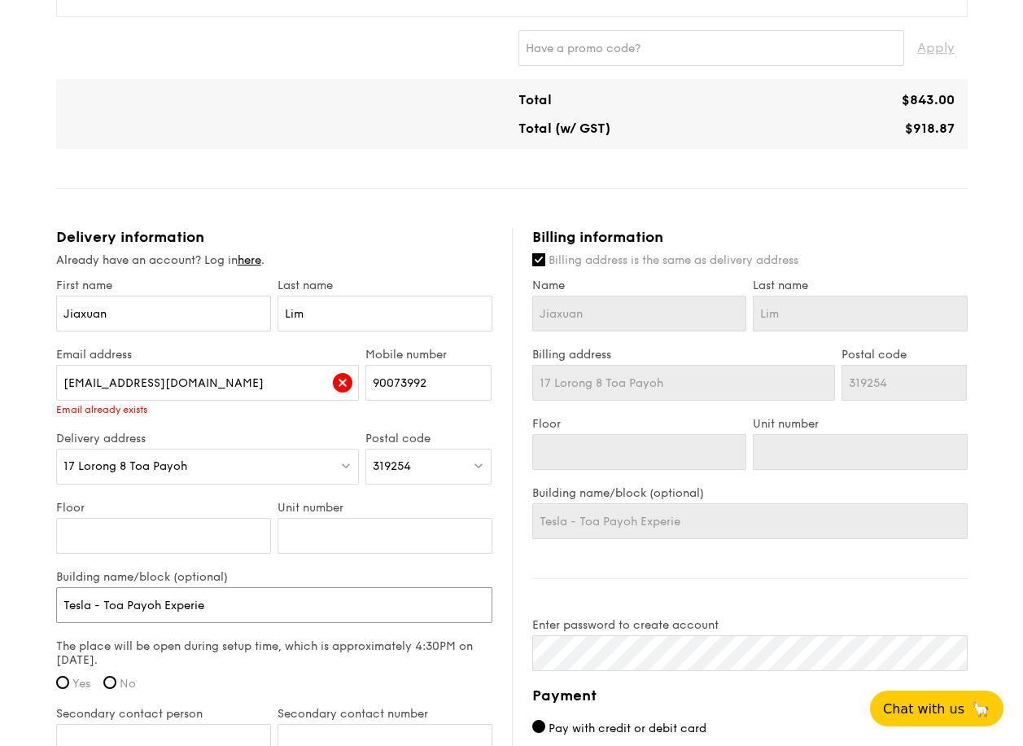
type input "Tesla - Toa Payoh Experien"
type input "Tesla - Toa Payoh Experienc"
type input "Tesla - Toa Payoh Experience"
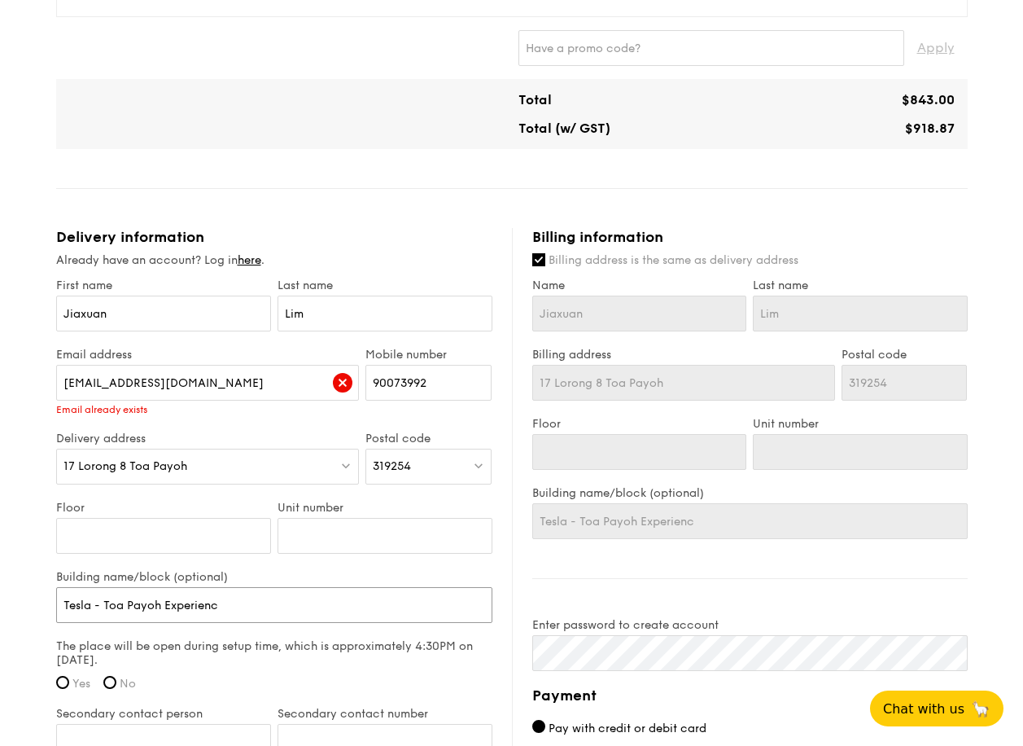
type input "Tesla - Toa Payoh Experience"
type input "Tesla - Toa Payoh Experience C"
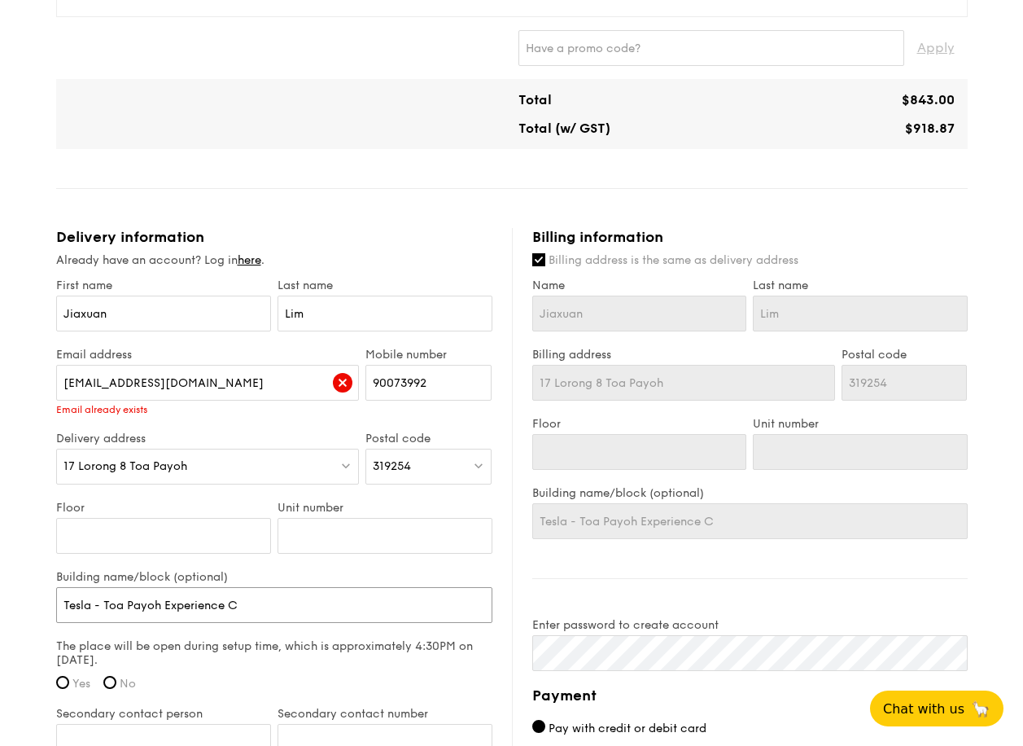
type input "Tesla - Toa Payoh Experience Ce"
type input "Tesla - Toa Payoh Experience Cen"
type input "Tesla - Toa Payoh Experience Centr"
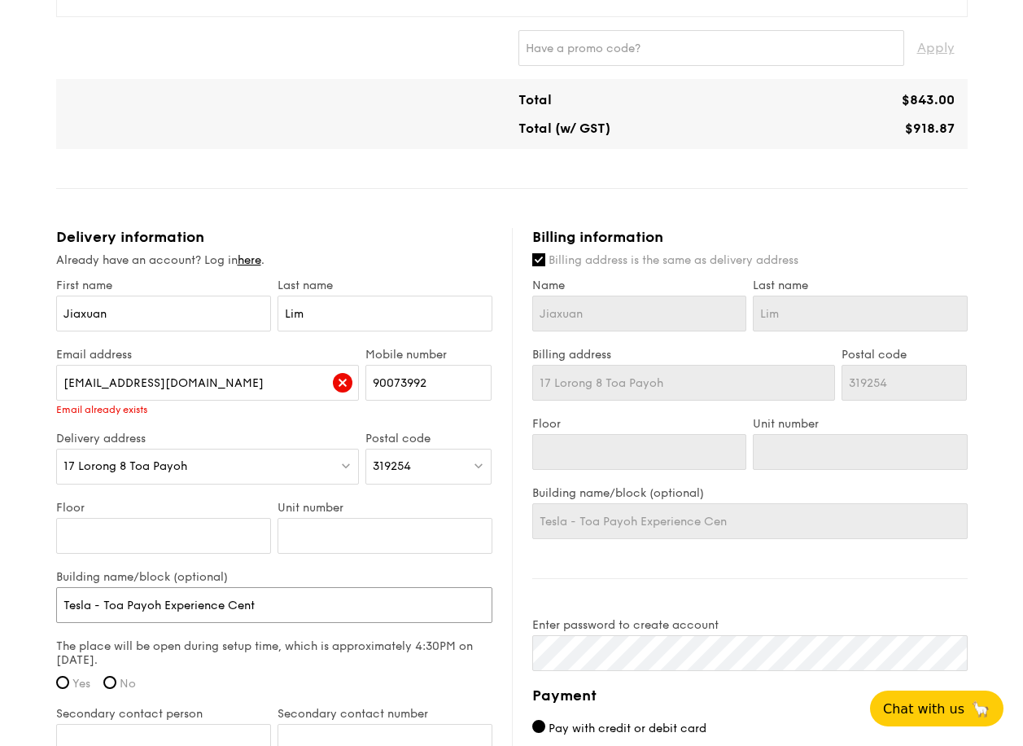
type input "Tesla - Toa Payoh Experience Centr"
type input "Tesla - Toa Payoh Experience Centre"
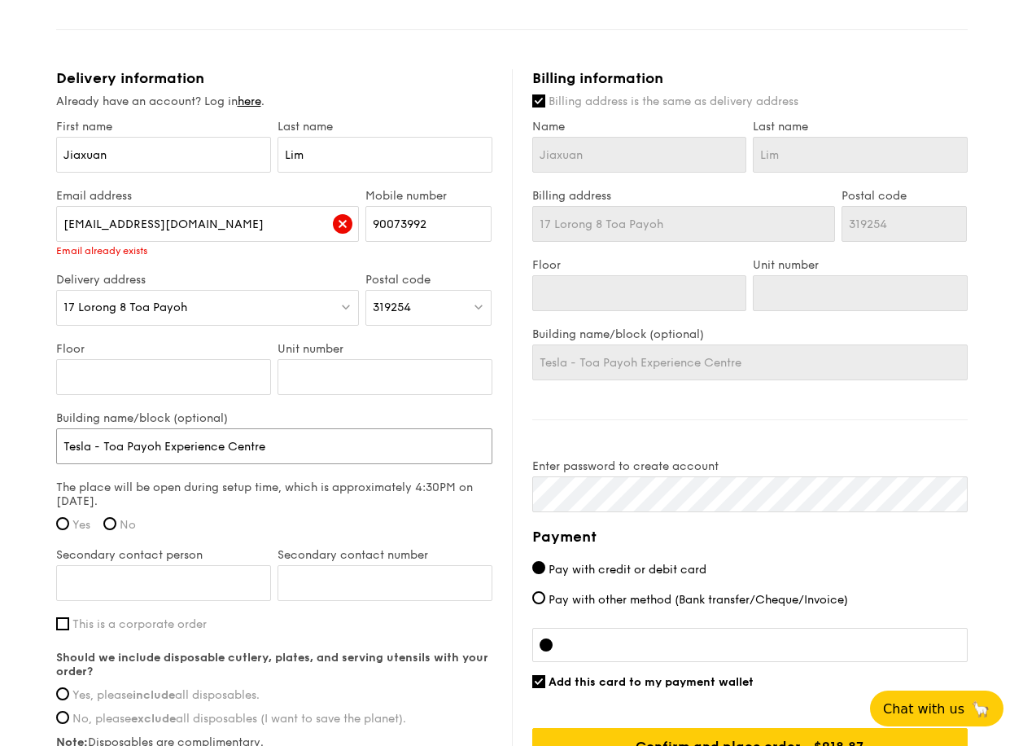
scroll to position [895, 0]
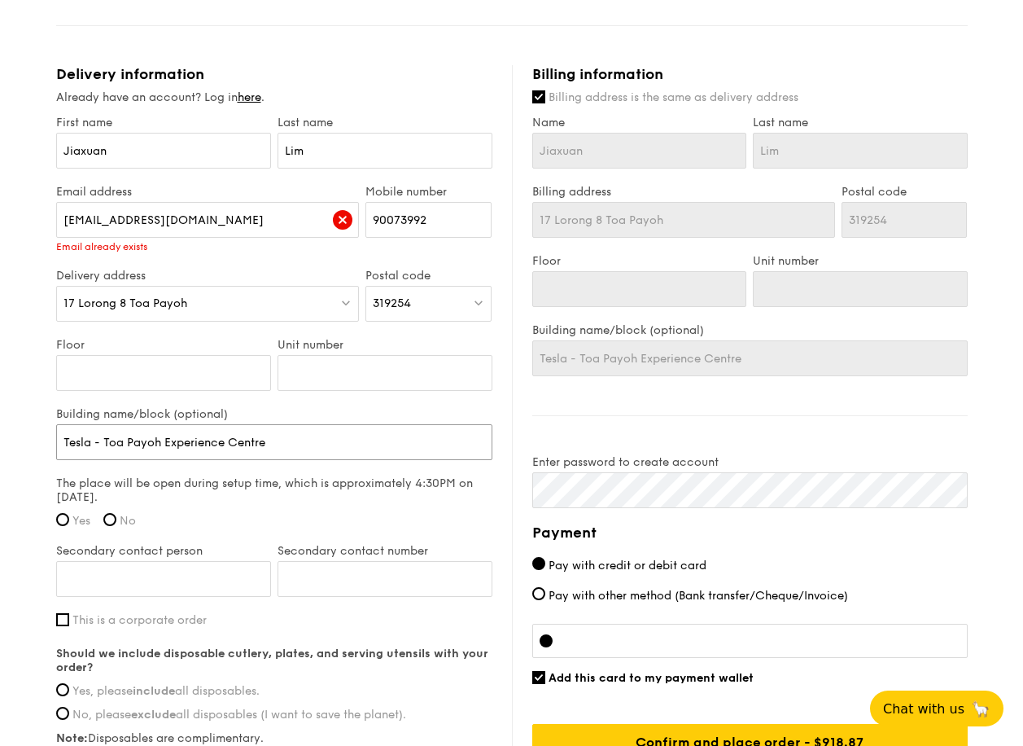
type input "Tesla - Toa Payoh Experience Centre"
drag, startPoint x: 217, startPoint y: 484, endPoint x: 307, endPoint y: 492, distance: 90.7
click at [307, 492] on label "The place will be open during setup time, which is approximately 4:30PM on [DAT…" at bounding box center [274, 490] width 436 height 28
drag, startPoint x: 307, startPoint y: 492, endPoint x: 281, endPoint y: 510, distance: 32.1
click at [281, 510] on div "The place will be open during setup time, which is approximately 4:30PM on [DAT…" at bounding box center [274, 506] width 436 height 61
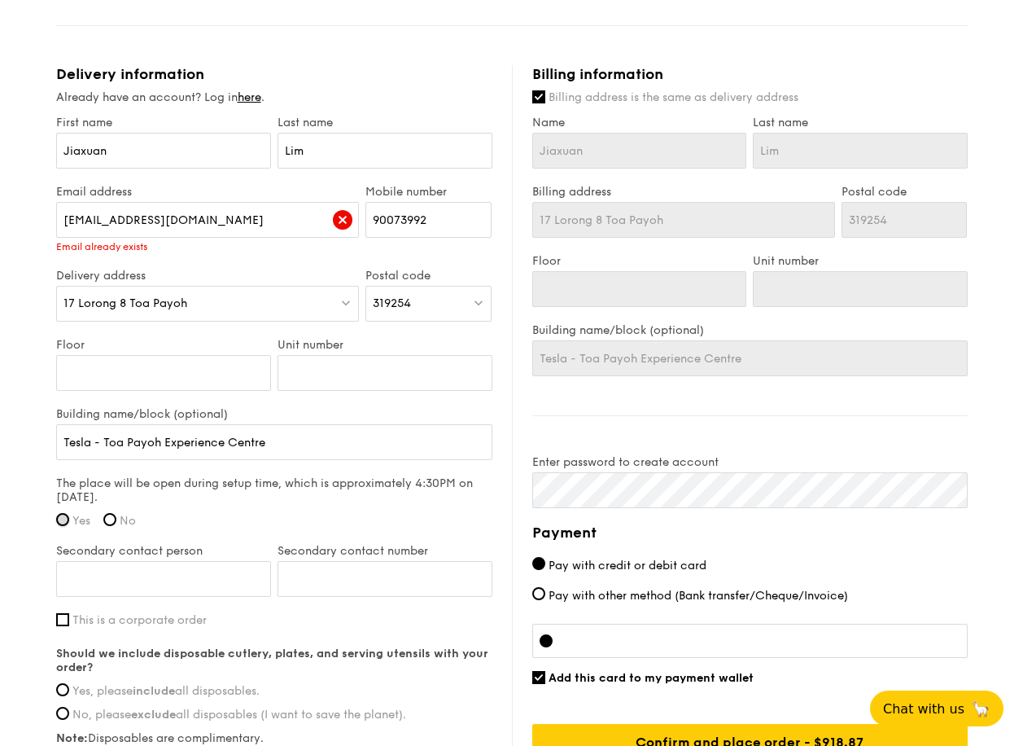
click at [67, 521] on input "Yes" at bounding box center [62, 519] width 13 height 13
radio input "true"
click at [199, 585] on input "Secondary contact person" at bounding box center [163, 579] width 215 height 36
type input "Wee Kiat"
click at [364, 584] on input "Secondary contact number" at bounding box center [385, 579] width 215 height 36
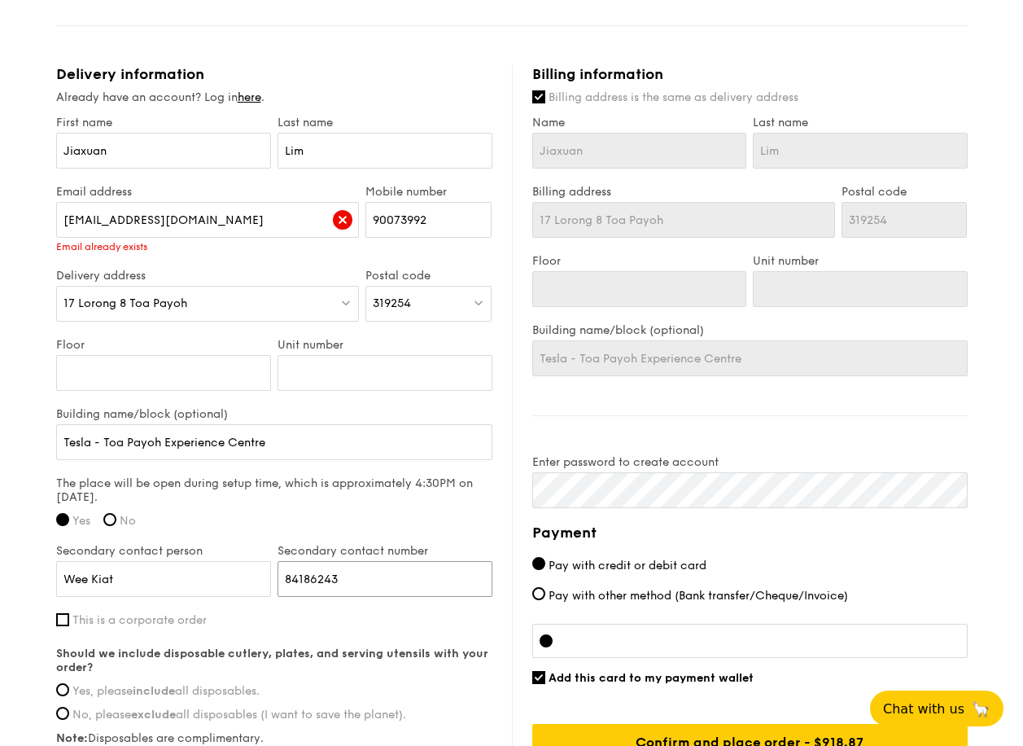
click at [352, 579] on input "84186243" at bounding box center [385, 579] width 215 height 36
type input "84186243"
click at [317, 610] on div "Secondary contact number 84186243" at bounding box center [384, 578] width 221 height 69
drag, startPoint x: 311, startPoint y: 575, endPoint x: 345, endPoint y: 576, distance: 34.2
click at [345, 576] on input "84186243" at bounding box center [385, 579] width 215 height 36
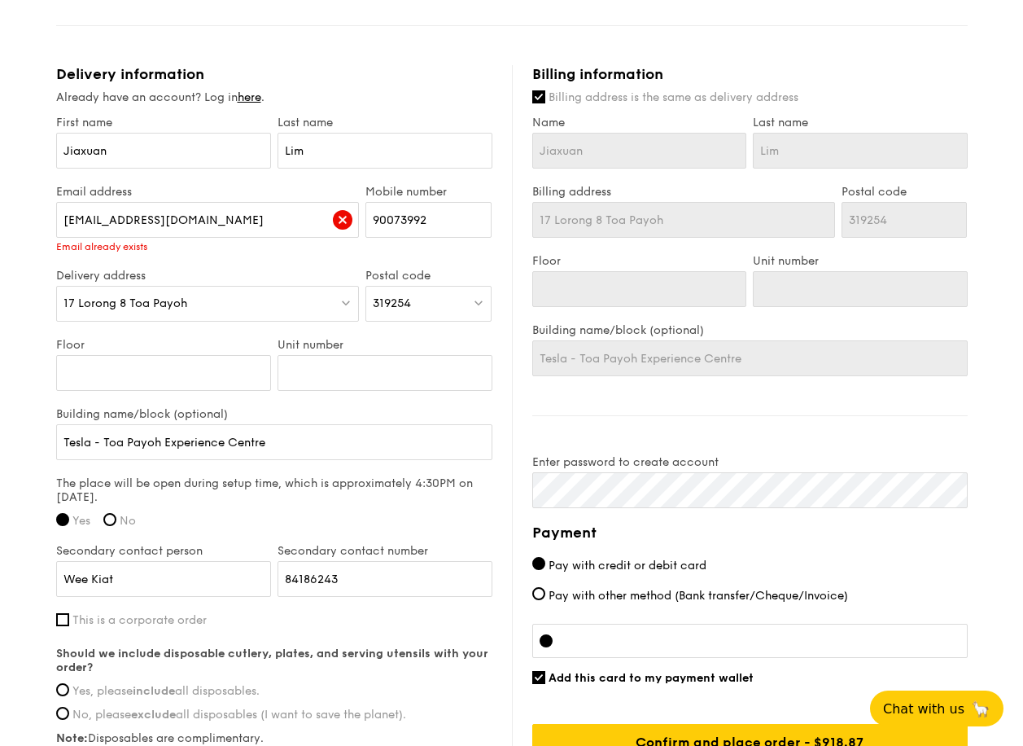
click at [339, 620] on label "This is a corporate order" at bounding box center [274, 620] width 436 height 14
click at [69, 620] on input "This is a corporate order" at bounding box center [62, 619] width 13 height 13
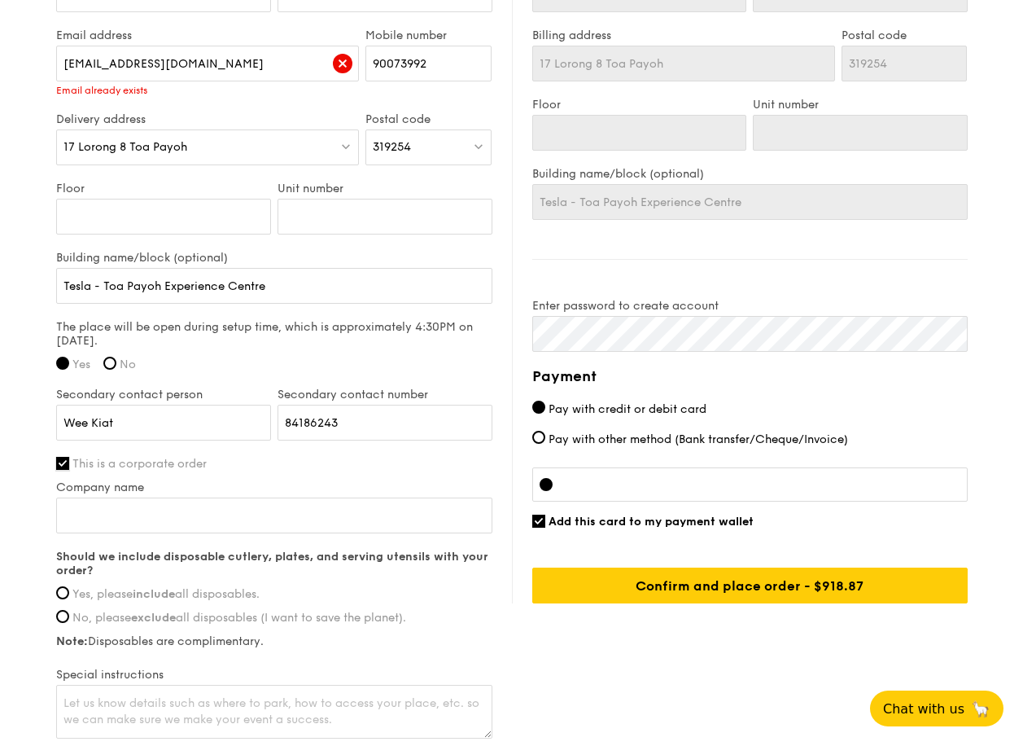
scroll to position [1058, 0]
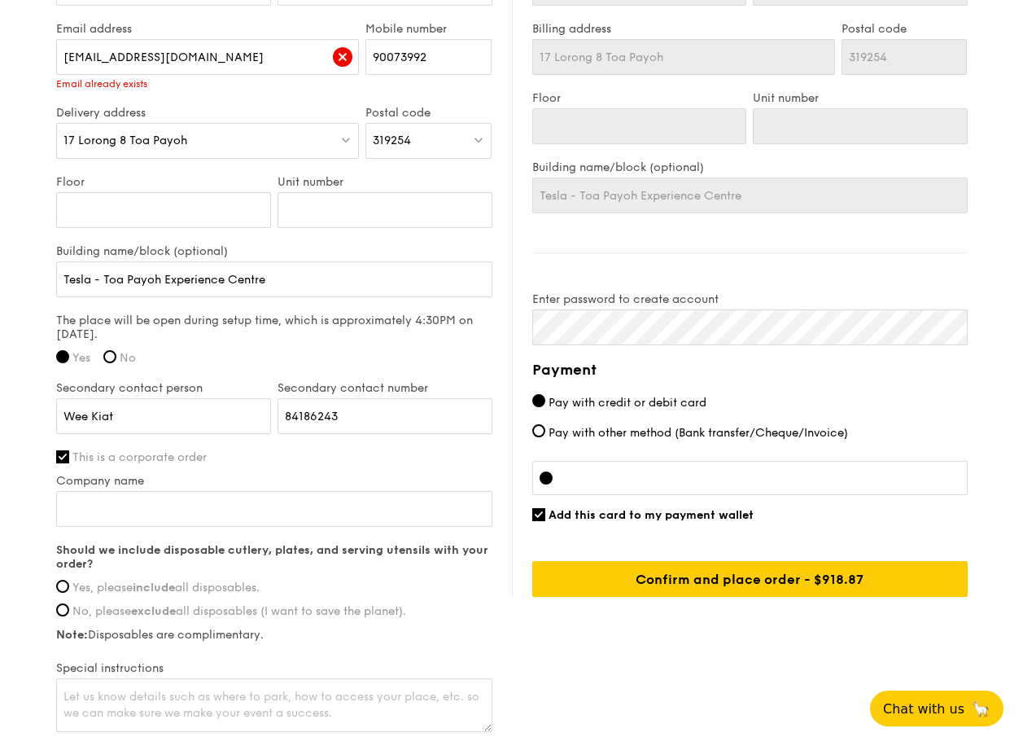
click at [72, 453] on span "This is a corporate order" at bounding box center [139, 457] width 134 height 14
click at [69, 453] on input "This is a corporate order" at bounding box center [62, 456] width 13 height 13
checkbox input "false"
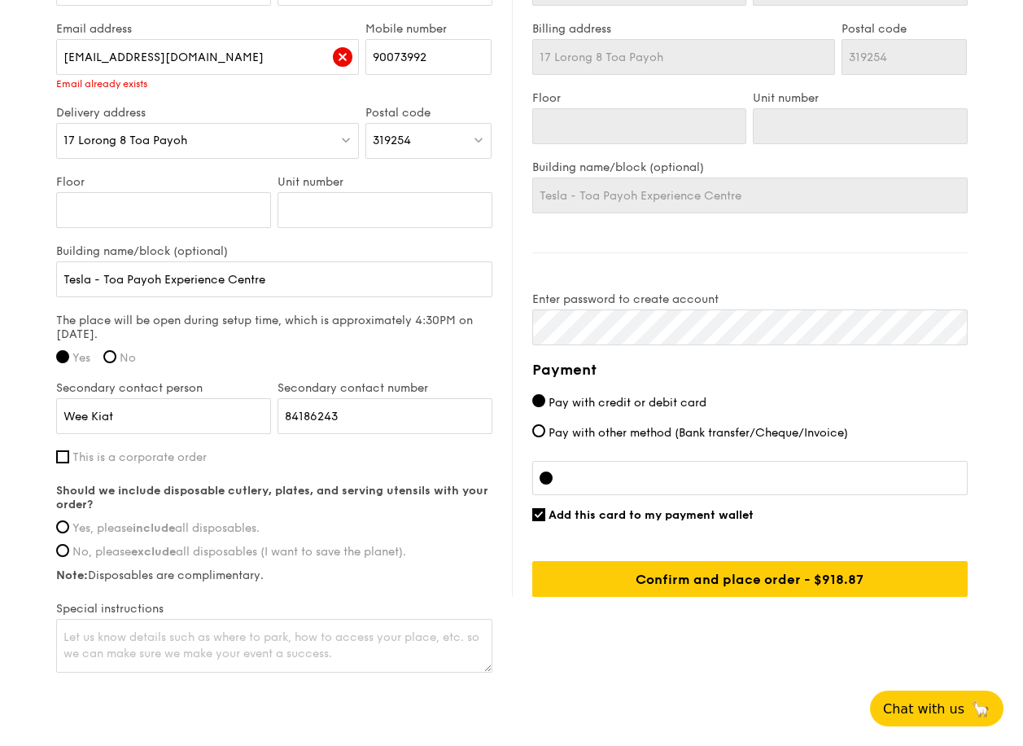
click at [67, 520] on div "Should we include disposable cutlery, plates, and serving utensils with your or…" at bounding box center [274, 533] width 436 height 98
click at [65, 527] on input "Yes, please include all disposables." at bounding box center [62, 526] width 13 height 13
radio input "true"
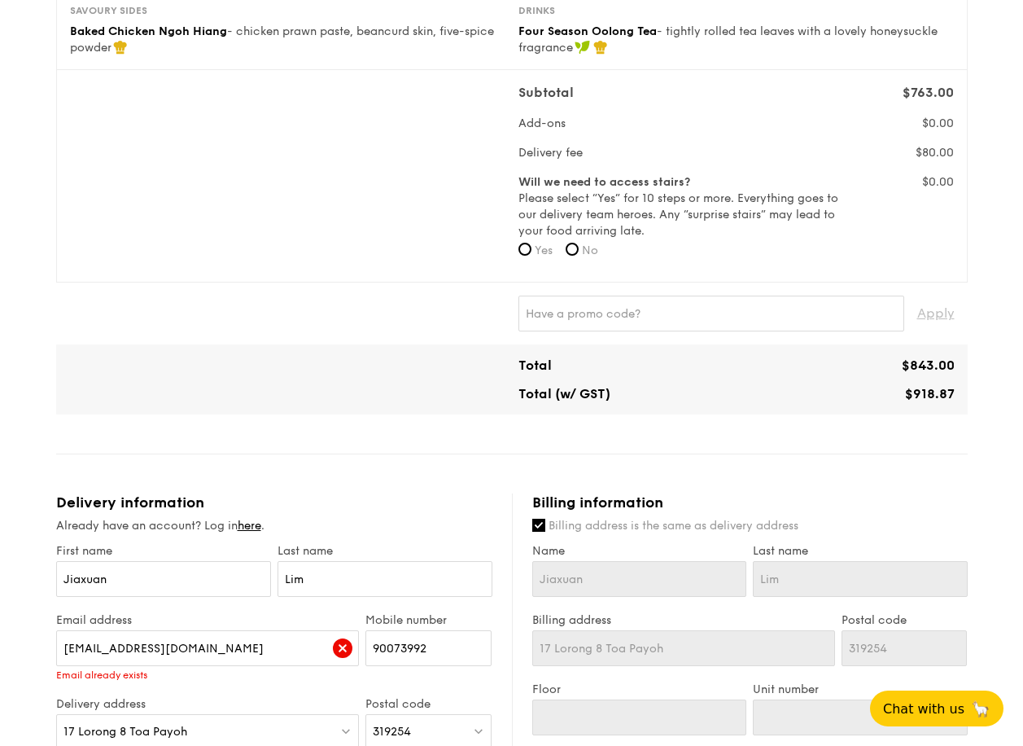
scroll to position [0, 0]
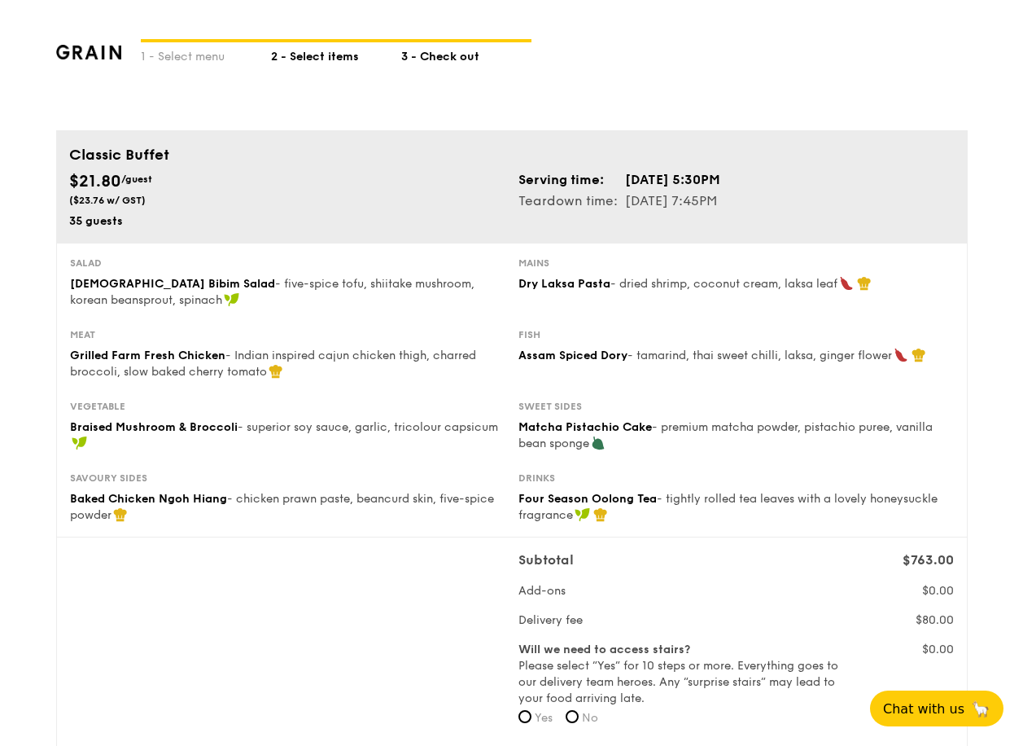
click at [317, 58] on div "2 - Select items" at bounding box center [336, 53] width 130 height 23
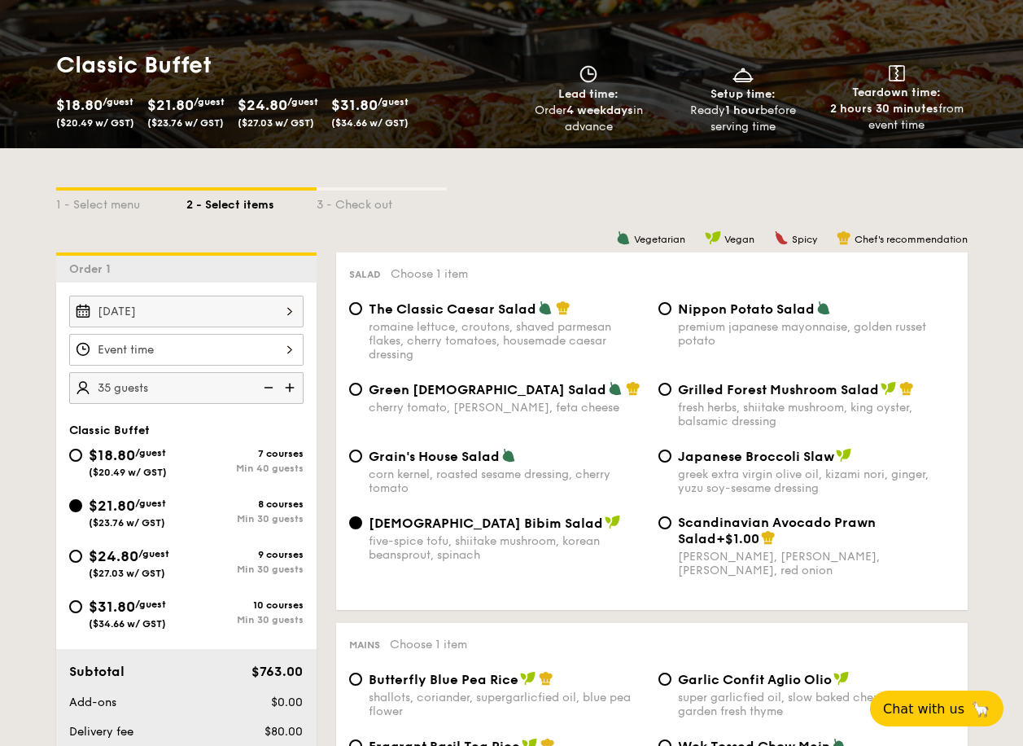
scroll to position [407, 0]
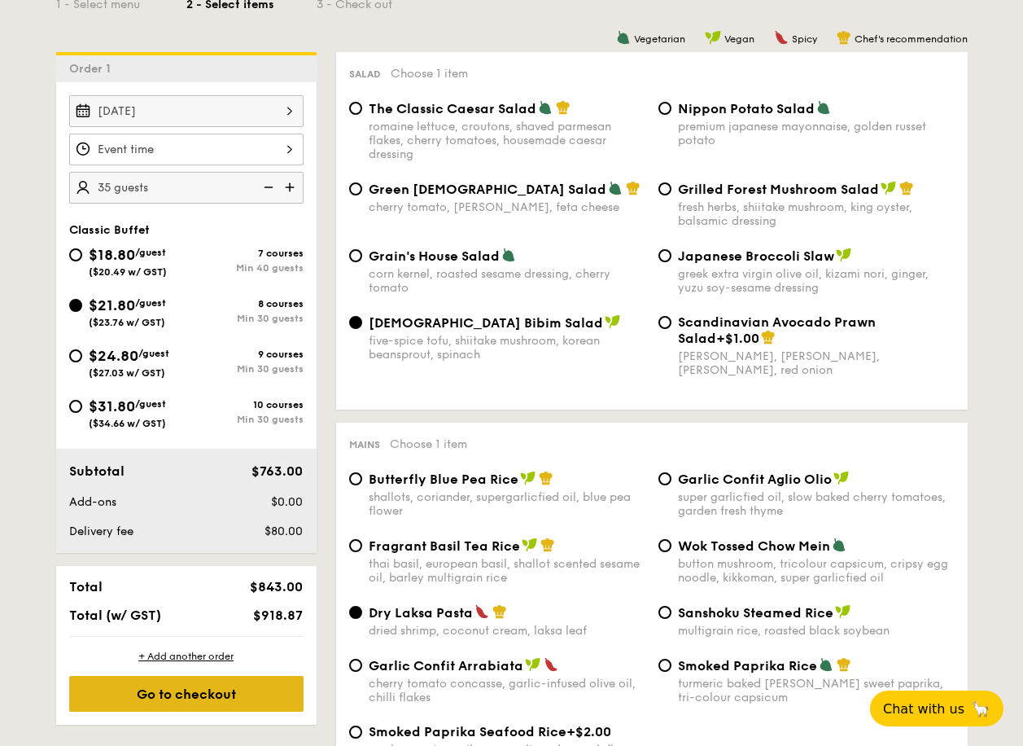
click at [209, 696] on div "Go to checkout" at bounding box center [186, 694] width 234 height 36
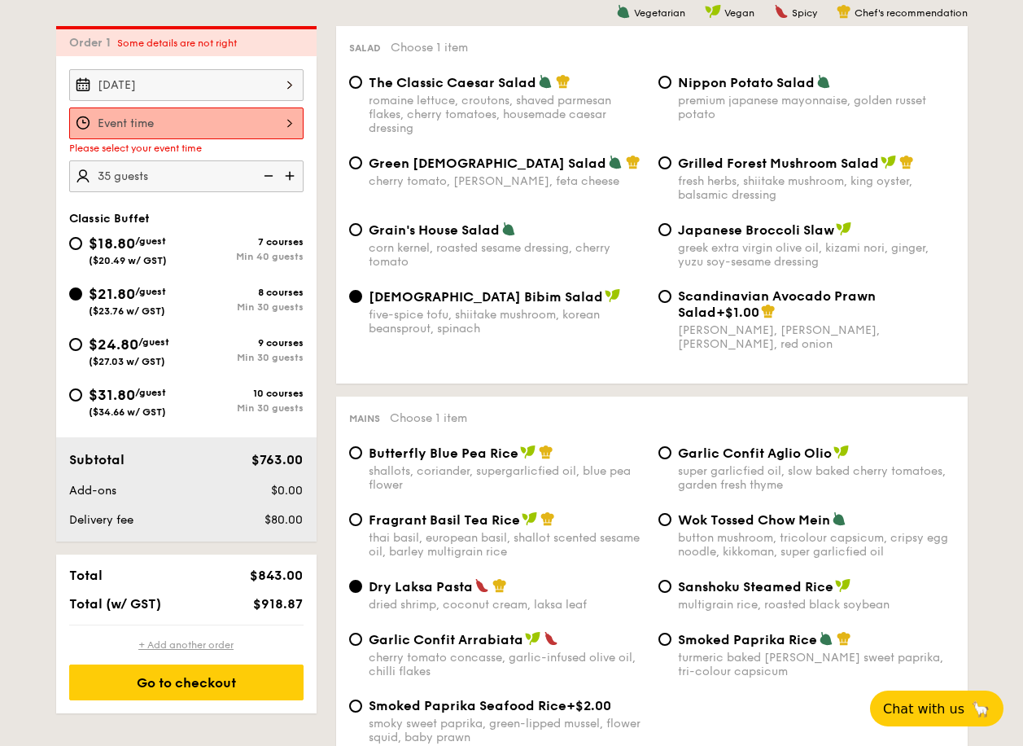
scroll to position [435, 0]
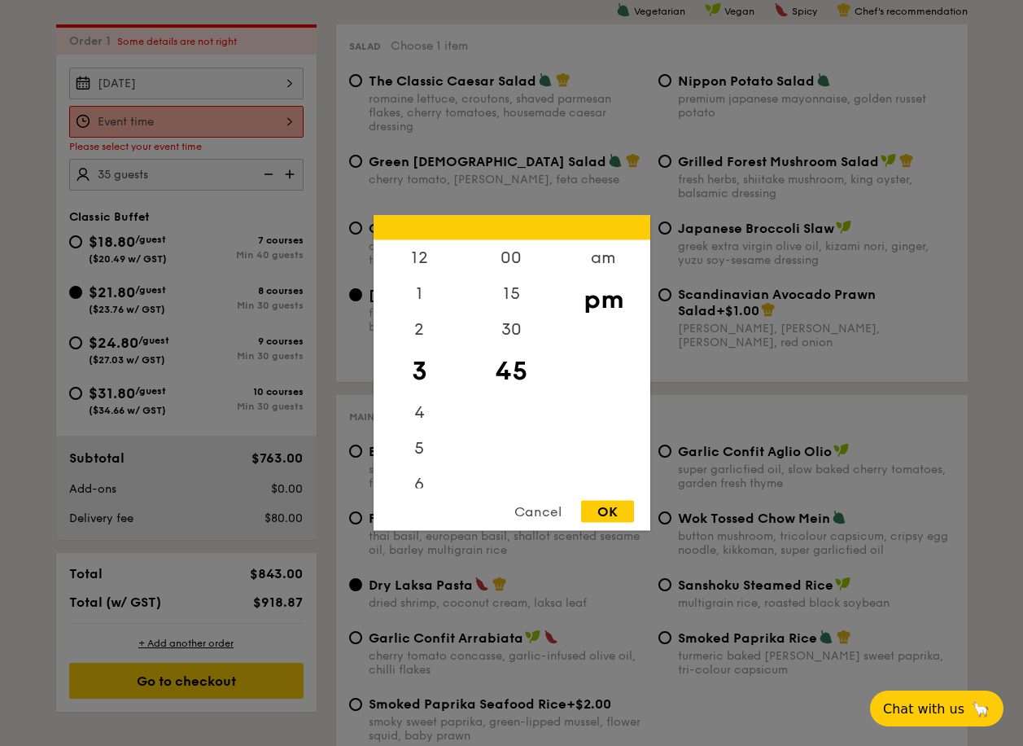
click at [281, 120] on div "12 1 2 3 4 5 6 7 8 9 10 11 00 15 30 45 am pm Cancel OK" at bounding box center [186, 122] width 234 height 32
click at [422, 466] on div "5" at bounding box center [420, 454] width 92 height 47
click at [501, 332] on div "30" at bounding box center [512, 335] width 92 height 47
click at [531, 263] on div "00" at bounding box center [512, 263] width 92 height 47
click at [611, 509] on div "OK" at bounding box center [607, 512] width 53 height 22
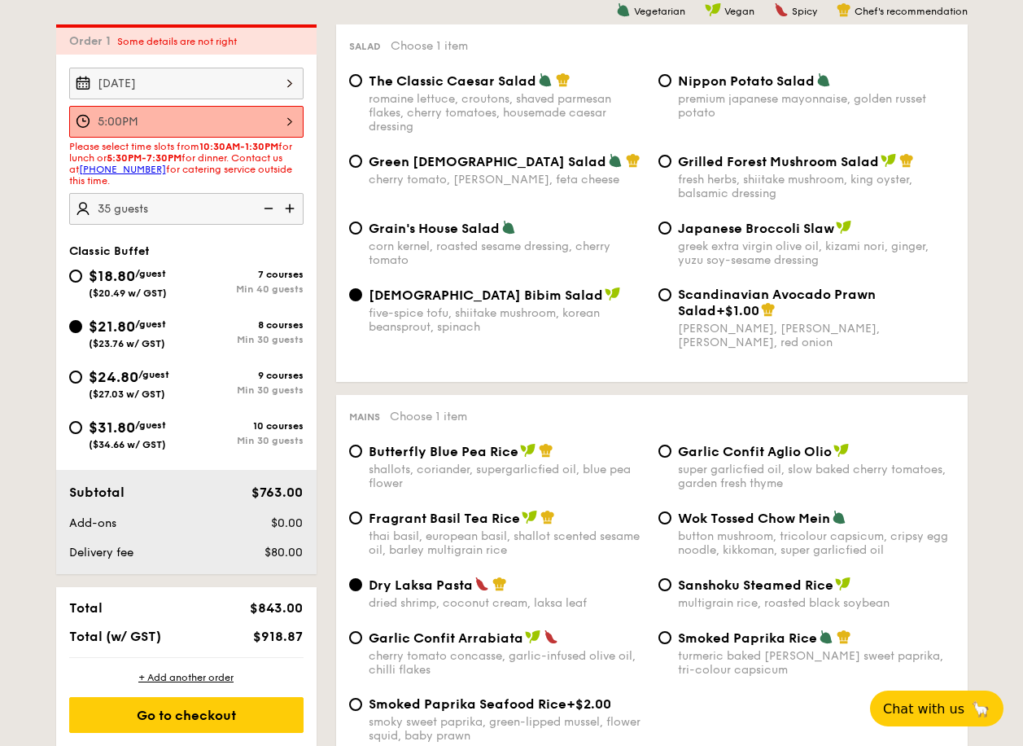
click at [288, 120] on div "5:00PM" at bounding box center [186, 122] width 234 height 32
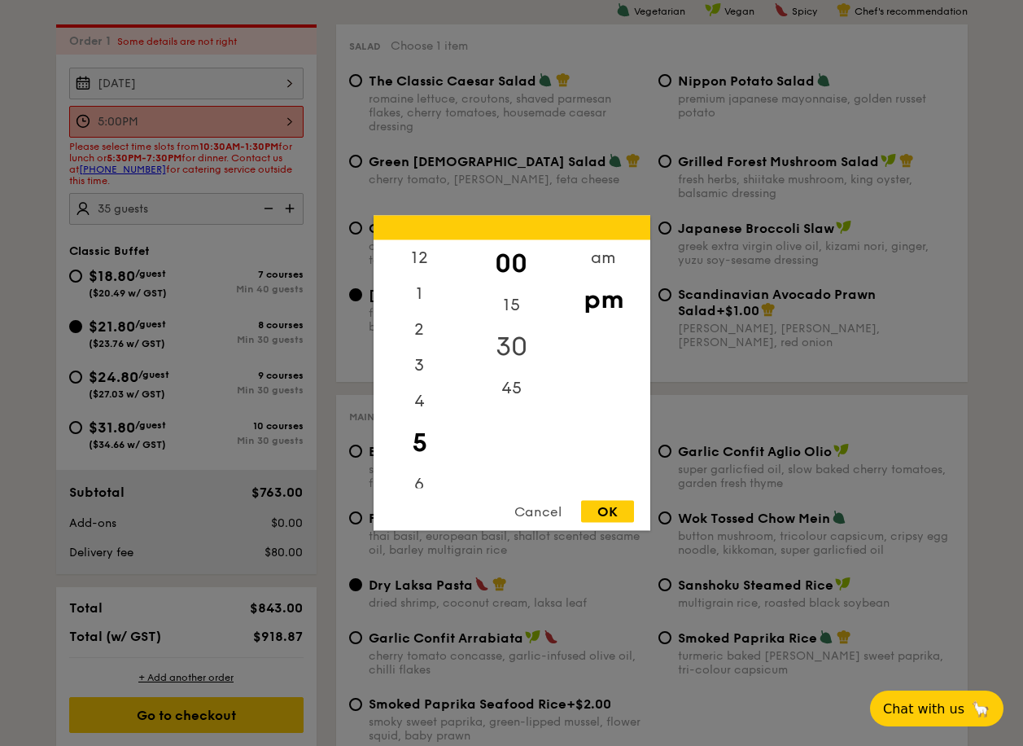
click at [514, 340] on div "30" at bounding box center [512, 346] width 92 height 47
click at [609, 501] on div "OK" at bounding box center [607, 512] width 53 height 22
type input "5:30PM"
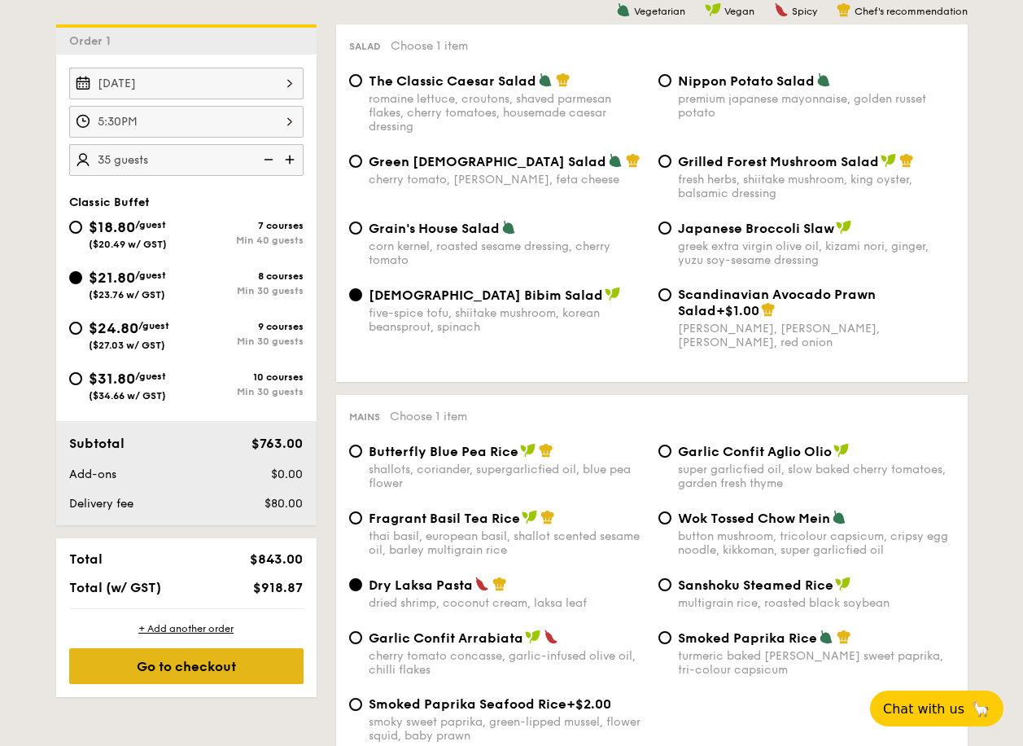
click at [217, 661] on div "Go to checkout" at bounding box center [186, 666] width 234 height 36
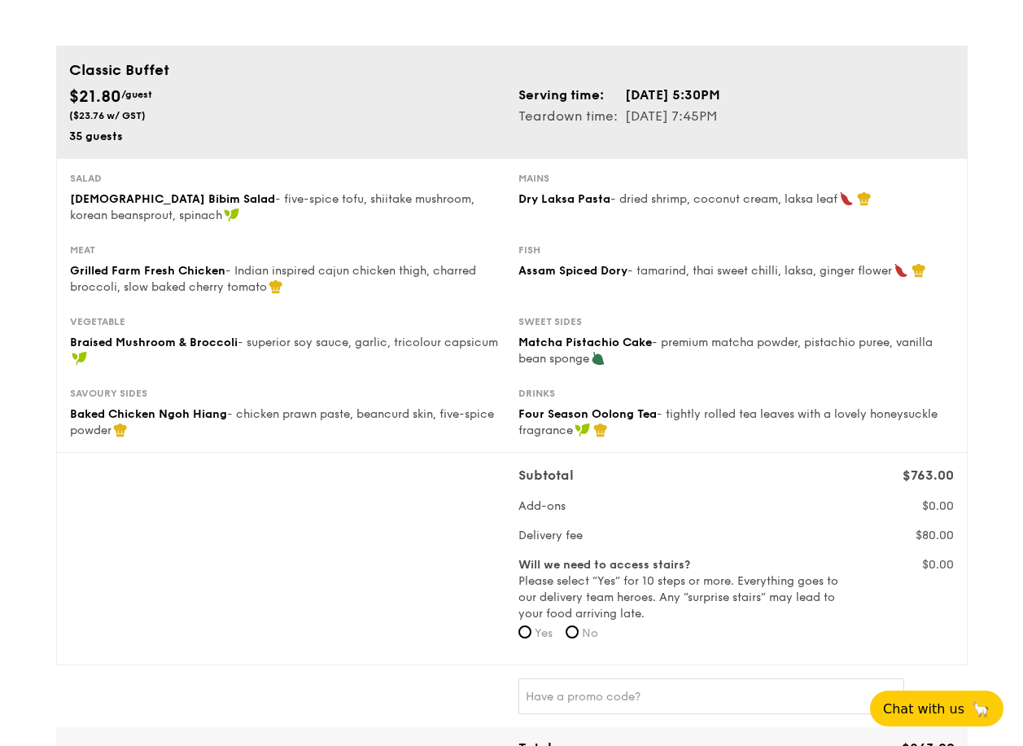
scroll to position [81, 0]
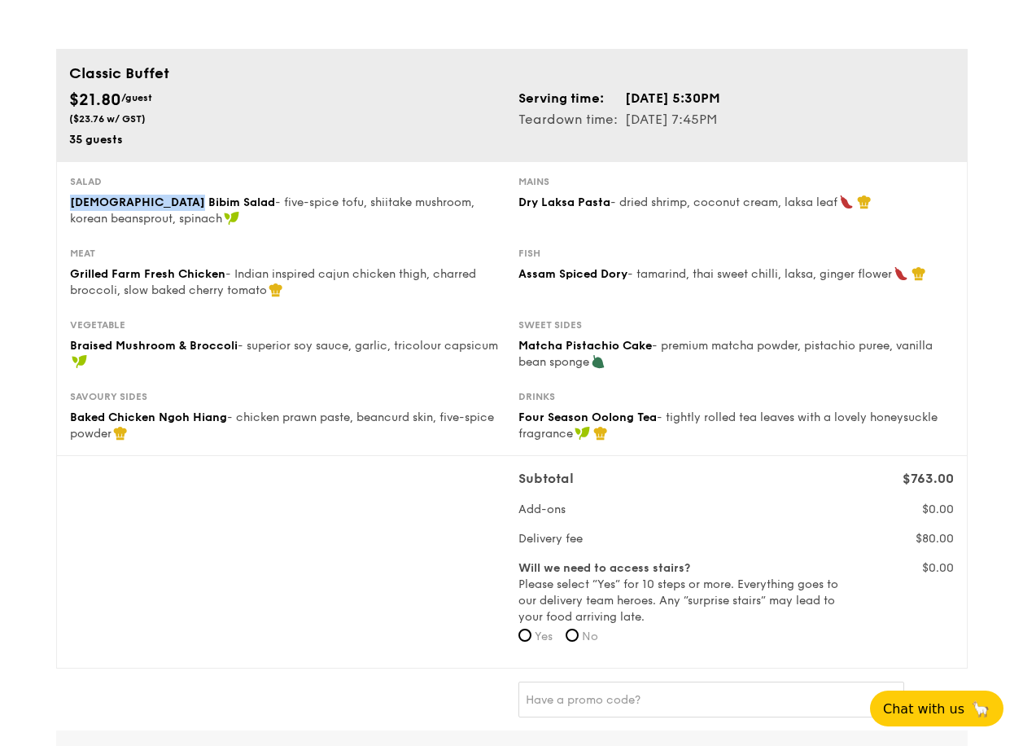
drag, startPoint x: 180, startPoint y: 201, endPoint x: 66, endPoint y: 207, distance: 114.1
click at [66, 207] on div "Salad Korean Bibim Salad - five-spice tofu, shiitake mushroom, korean beansprou…" at bounding box center [287, 201] width 449 height 52
copy span "[DEMOGRAPHIC_DATA] Bibim Salad"
drag, startPoint x: 220, startPoint y: 276, endPoint x: 60, endPoint y: 268, distance: 159.8
click at [60, 268] on div "Salad Korean Bibim Salad - five-spice tofu, shiitake mushroom, korean beansprou…" at bounding box center [512, 308] width 912 height 295
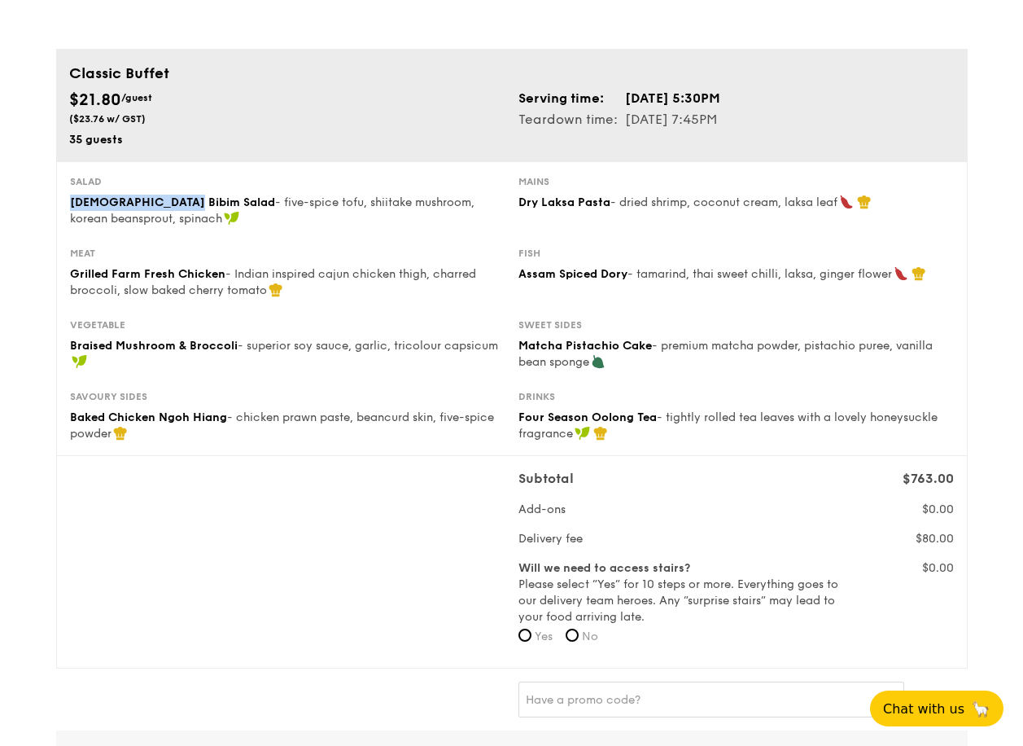
copy div "Meat Grilled Farm Fresh Chicke"
drag, startPoint x: 611, startPoint y: 198, endPoint x: 514, endPoint y: 202, distance: 96.1
click at [514, 202] on div "Mains Dry Laksa Pasta - dried shrimp, coconut cream, laksa leaf" at bounding box center [736, 193] width 449 height 36
copy span "Dry Laksa Pasta"
drag, startPoint x: 221, startPoint y: 277, endPoint x: 67, endPoint y: 275, distance: 154.7
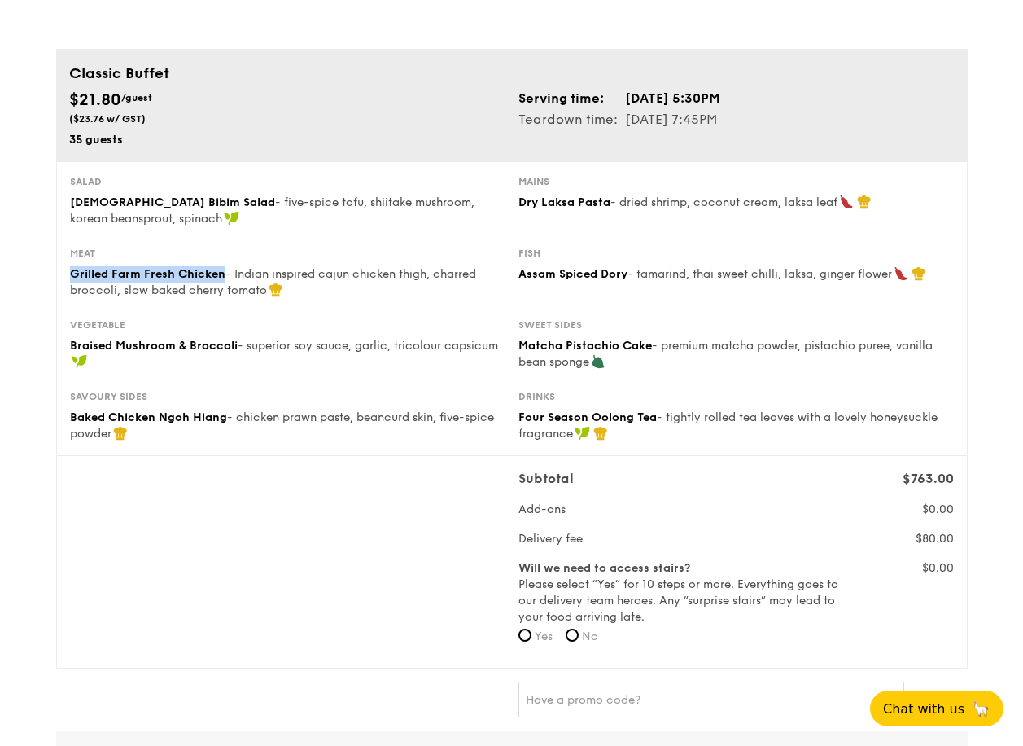
click at [67, 275] on div "Meat Grilled Farm Fresh Chicken - Indian inspired cajun chicken thigh, charred …" at bounding box center [287, 273] width 449 height 52
copy span "Grilled Farm Fresh Chicken"
drag, startPoint x: 628, startPoint y: 274, endPoint x: 517, endPoint y: 271, distance: 110.7
click at [517, 271] on div "Fish Assam Spiced Dory - tamarind, thai sweet chilli, laksa, ginger flower" at bounding box center [736, 265] width 449 height 36
copy span "Assam Spiced Dory"
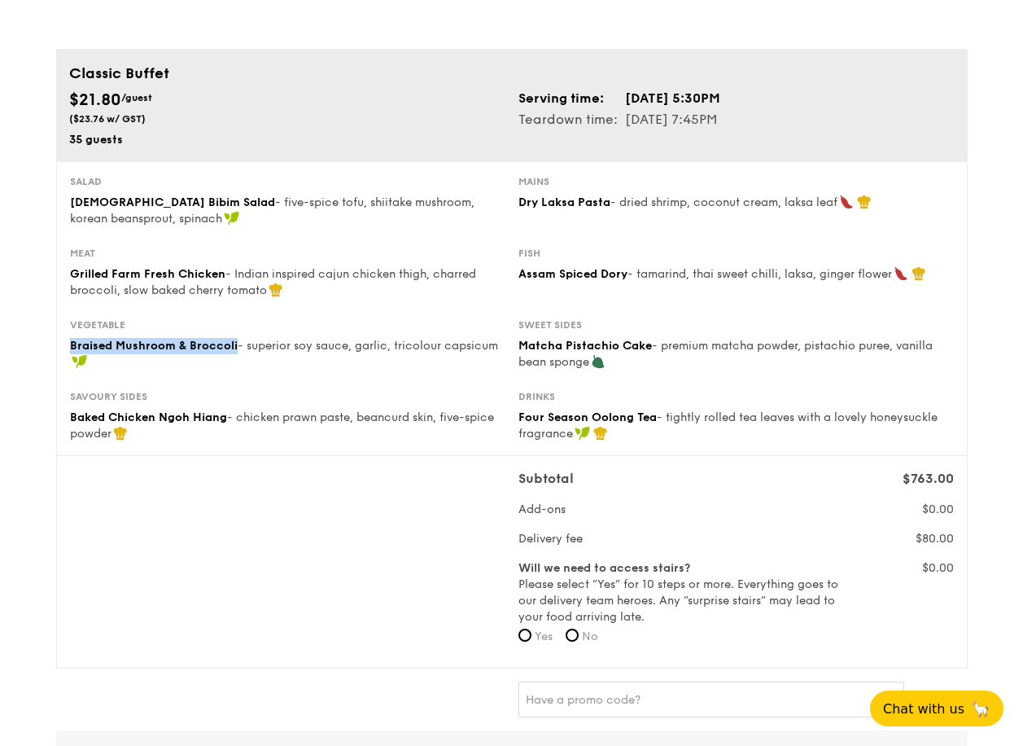
drag, startPoint x: 233, startPoint y: 343, endPoint x: 71, endPoint y: 348, distance: 162.1
click at [71, 348] on span "Braised Mushroom & Broccoli" at bounding box center [154, 346] width 168 height 14
copy span "Braised Mushroom & Broccoli"
drag, startPoint x: 653, startPoint y: 342, endPoint x: 518, endPoint y: 349, distance: 135.3
click at [519, 349] on div "Matcha Pistachio Cake - premium matcha powder, pistachio puree, vanilla bean sp…" at bounding box center [736, 354] width 435 height 33
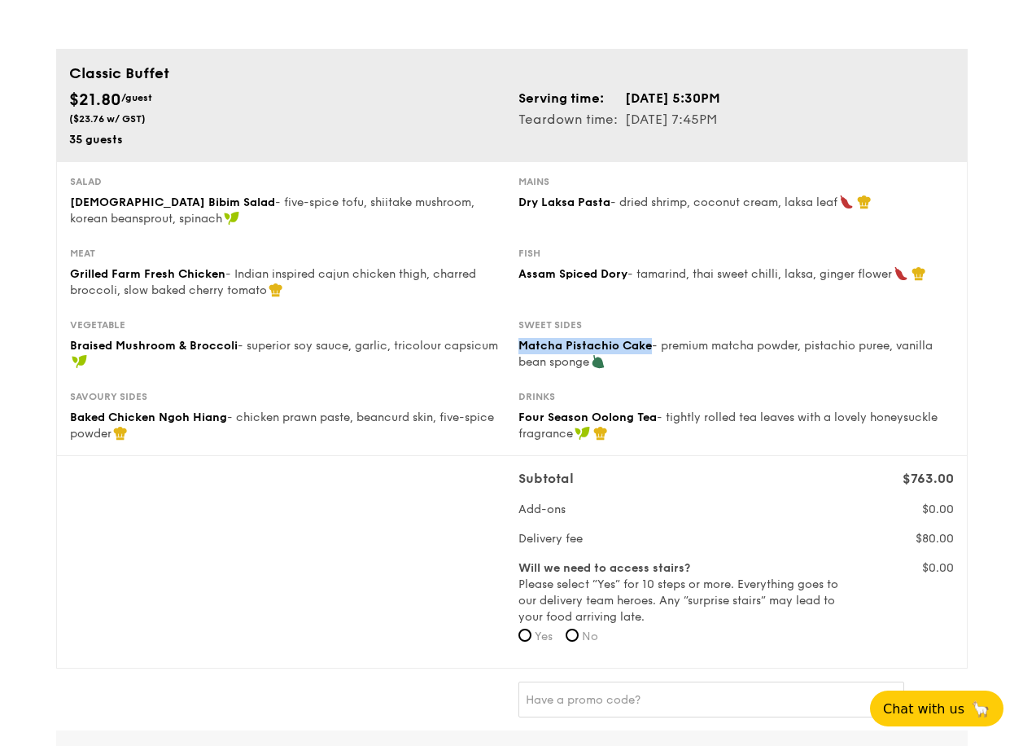
copy span "Matcha Pistachio Cake"
click at [225, 419] on span "Baked Chicken Ngoh Hiang" at bounding box center [148, 417] width 157 height 14
drag, startPoint x: 223, startPoint y: 416, endPoint x: 68, endPoint y: 415, distance: 154.7
click at [68, 415] on div "Savoury sides Baked Chicken Ngoh Hiang - chicken prawn paste, beancurd skin, fi…" at bounding box center [287, 416] width 449 height 52
copy span "Baked Chicken Ngoh Hiang"
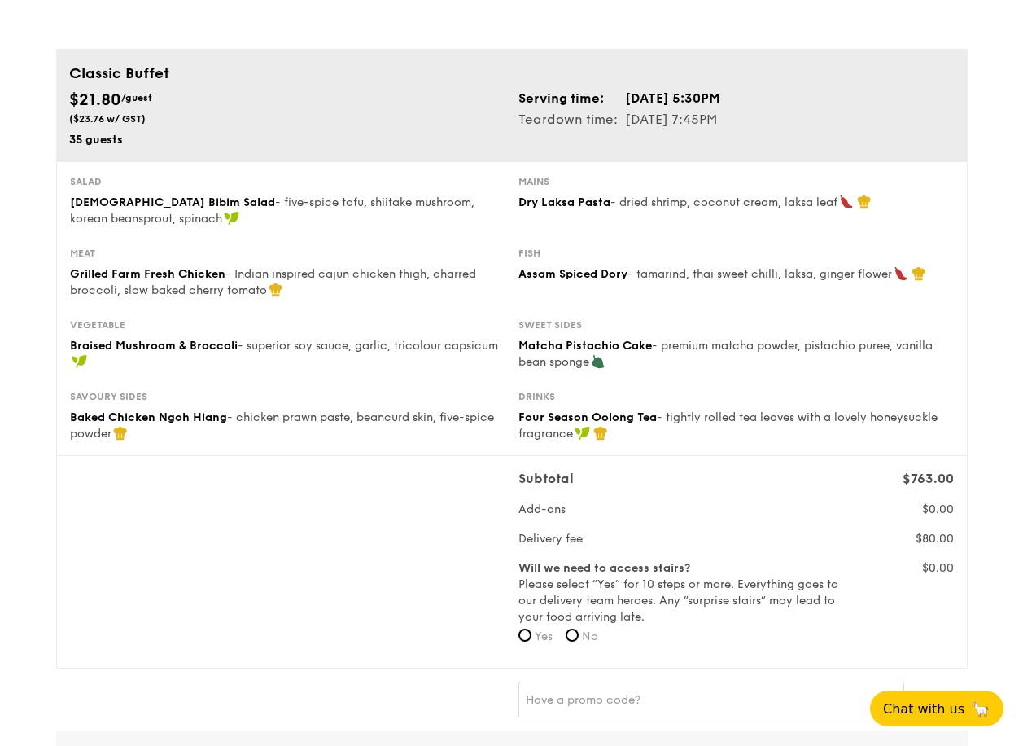
click at [672, 422] on span "- tightly rolled tea leaves with a lovely honeysuckle fragrance" at bounding box center [728, 425] width 419 height 30
drag, startPoint x: 654, startPoint y: 419, endPoint x: 508, endPoint y: 414, distance: 145.8
click at [508, 414] on div "Savoury sides Baked Chicken Ngoh Hiang - chicken prawn paste, beancurd skin, fi…" at bounding box center [511, 416] width 897 height 52
click at [508, 414] on div "Savoury sides Baked Chicken Ngoh Hiang - chicken prawn paste, beancurd skin, fi…" at bounding box center [287, 416] width 449 height 52
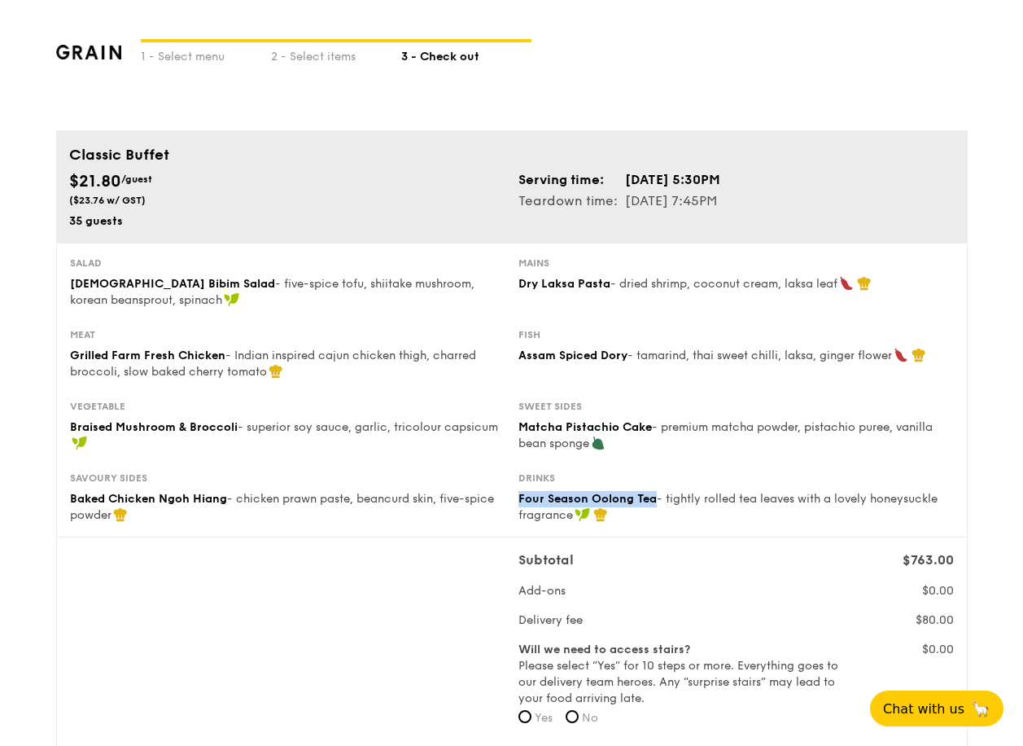
drag, startPoint x: 657, startPoint y: 497, endPoint x: 518, endPoint y: 499, distance: 139.2
click at [519, 499] on div "Four Season Oolong Tea - tightly rolled tea leaves with a lovely honeysuckle fr…" at bounding box center [736, 507] width 435 height 33
copy span "Four Season Oolong Tea"
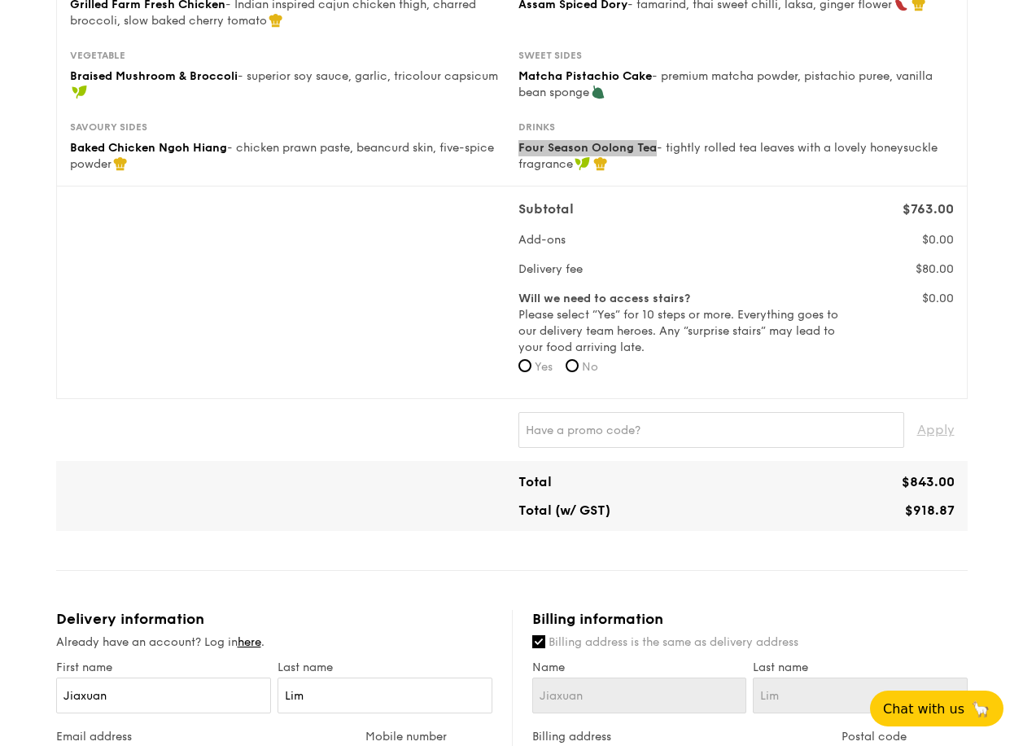
scroll to position [407, 0]
